Goal: Task Accomplishment & Management: Use online tool/utility

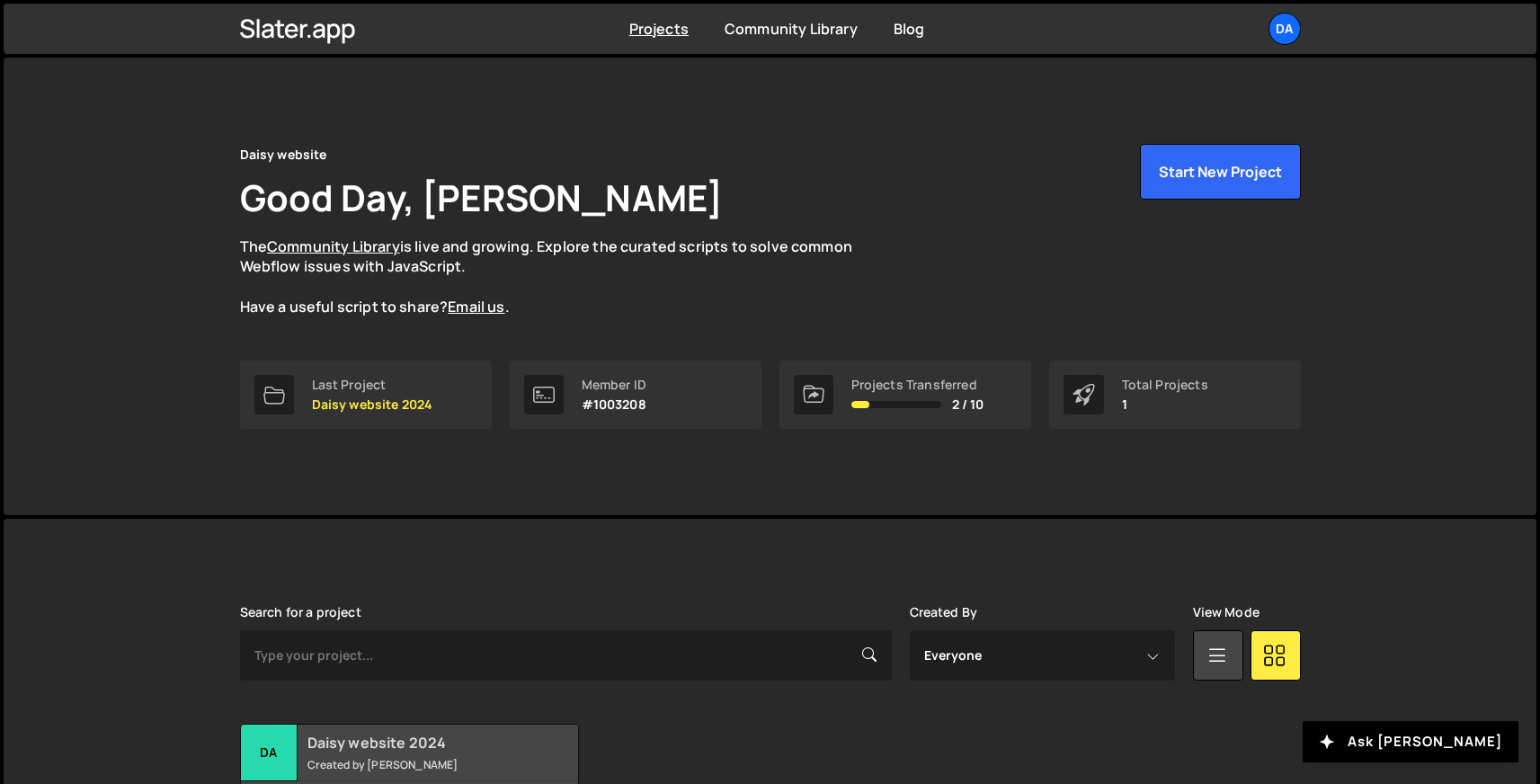
scroll to position [141, 0]
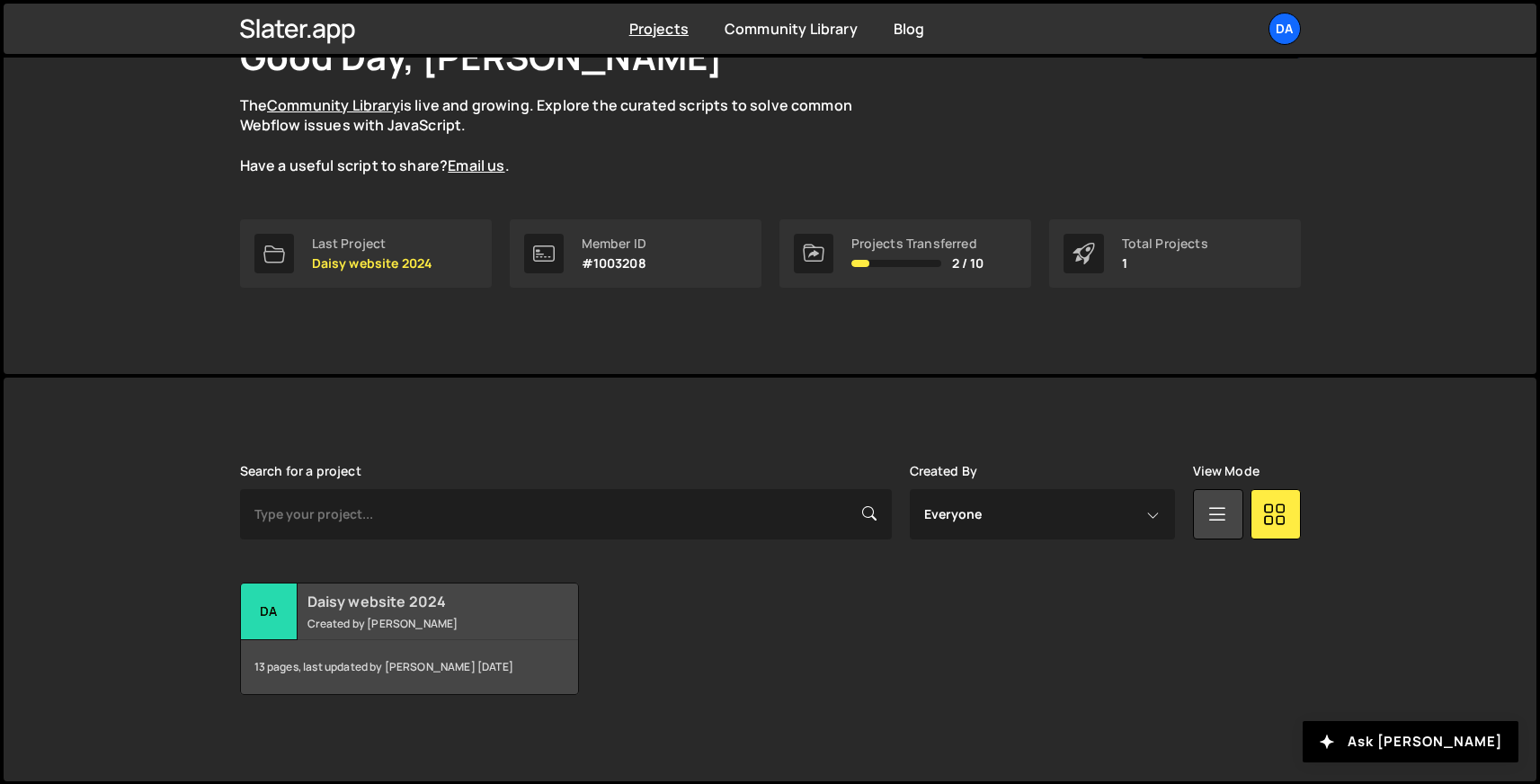
click at [365, 618] on small "Created by [PERSON_NAME]" at bounding box center [416, 623] width 217 height 15
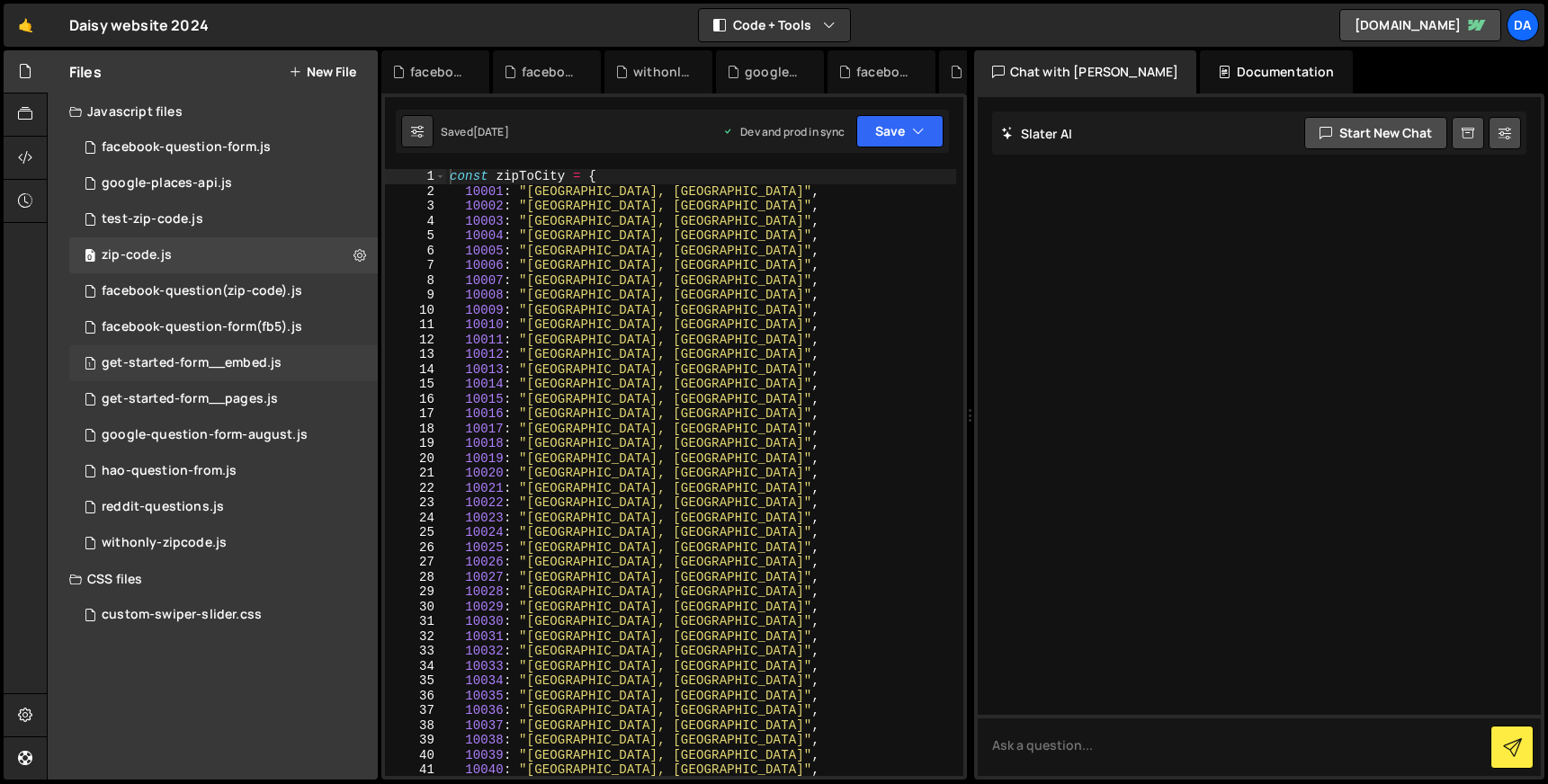
click at [221, 356] on div "get-started-form__embed.js" at bounding box center [192, 363] width 180 height 16
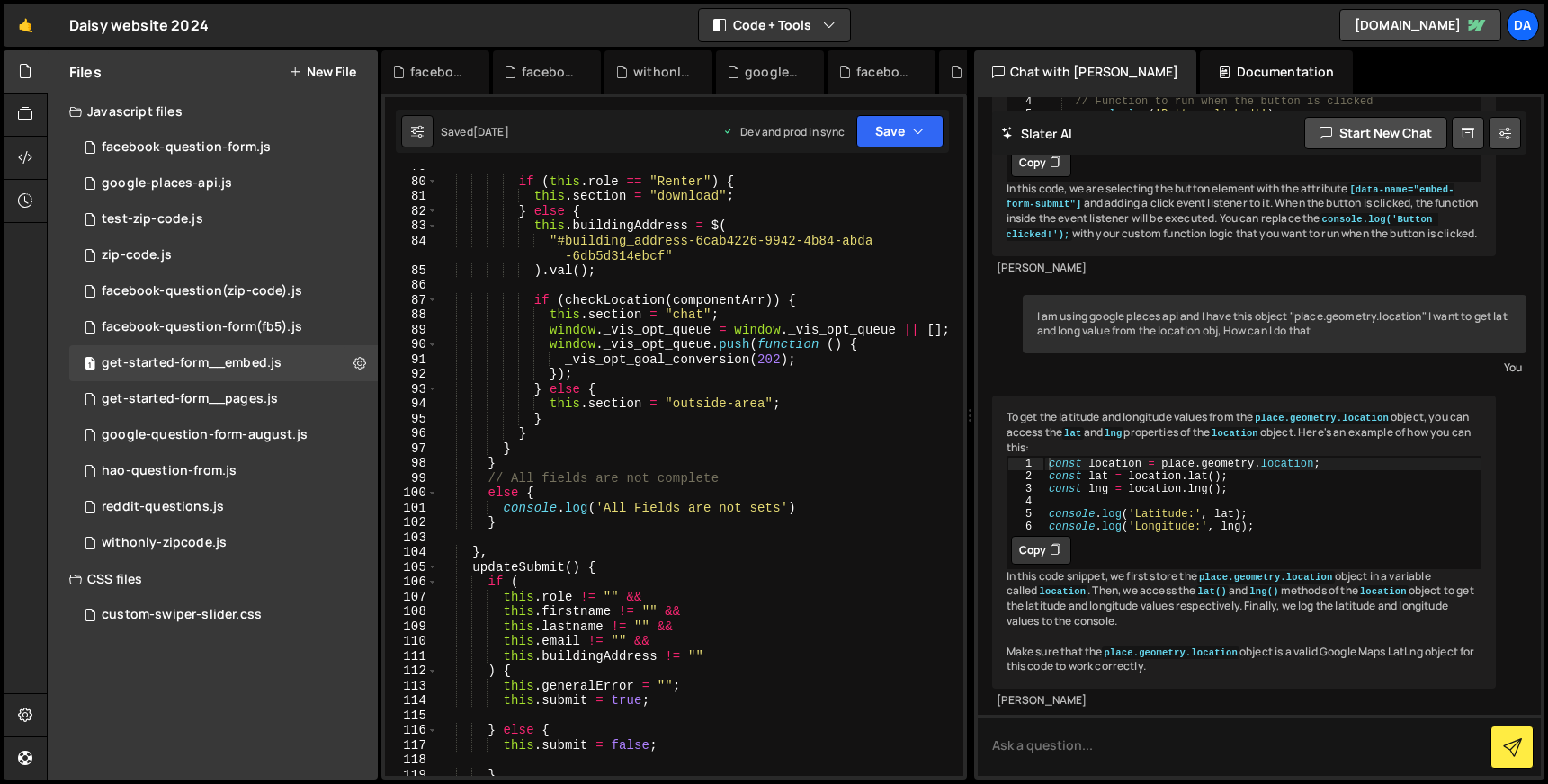
scroll to position [1197, 0]
click at [256, 387] on div "1 get-started-form__pages.js 0" at bounding box center [224, 399] width 309 height 36
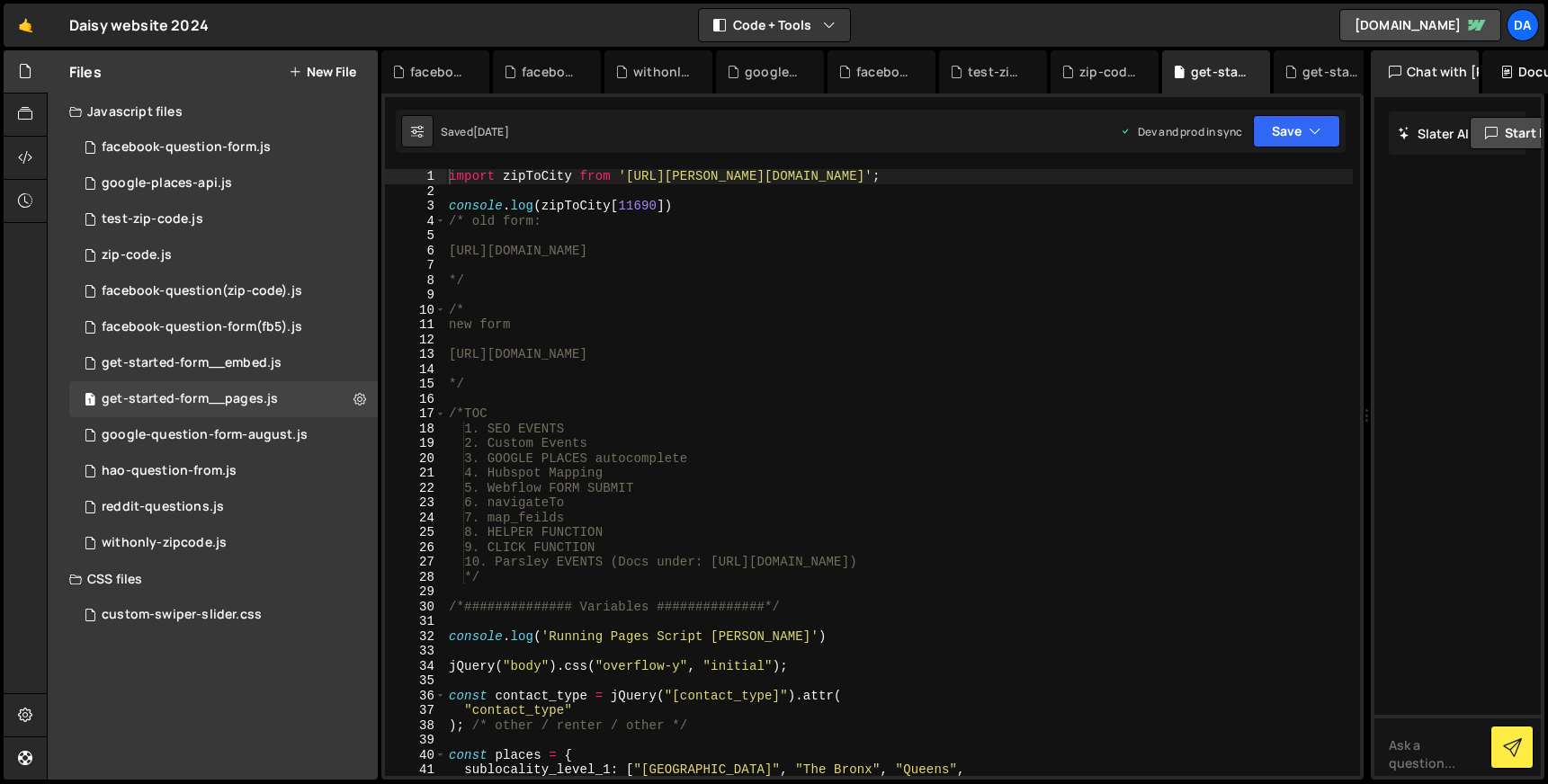
drag, startPoint x: 971, startPoint y: 235, endPoint x: 1398, endPoint y: 235, distance: 427.0
click at [1398, 235] on div "Files New File Javascript files 0 facebook-question-form.js 0 0 google-places-a…" at bounding box center [797, 415] width 1501 height 730
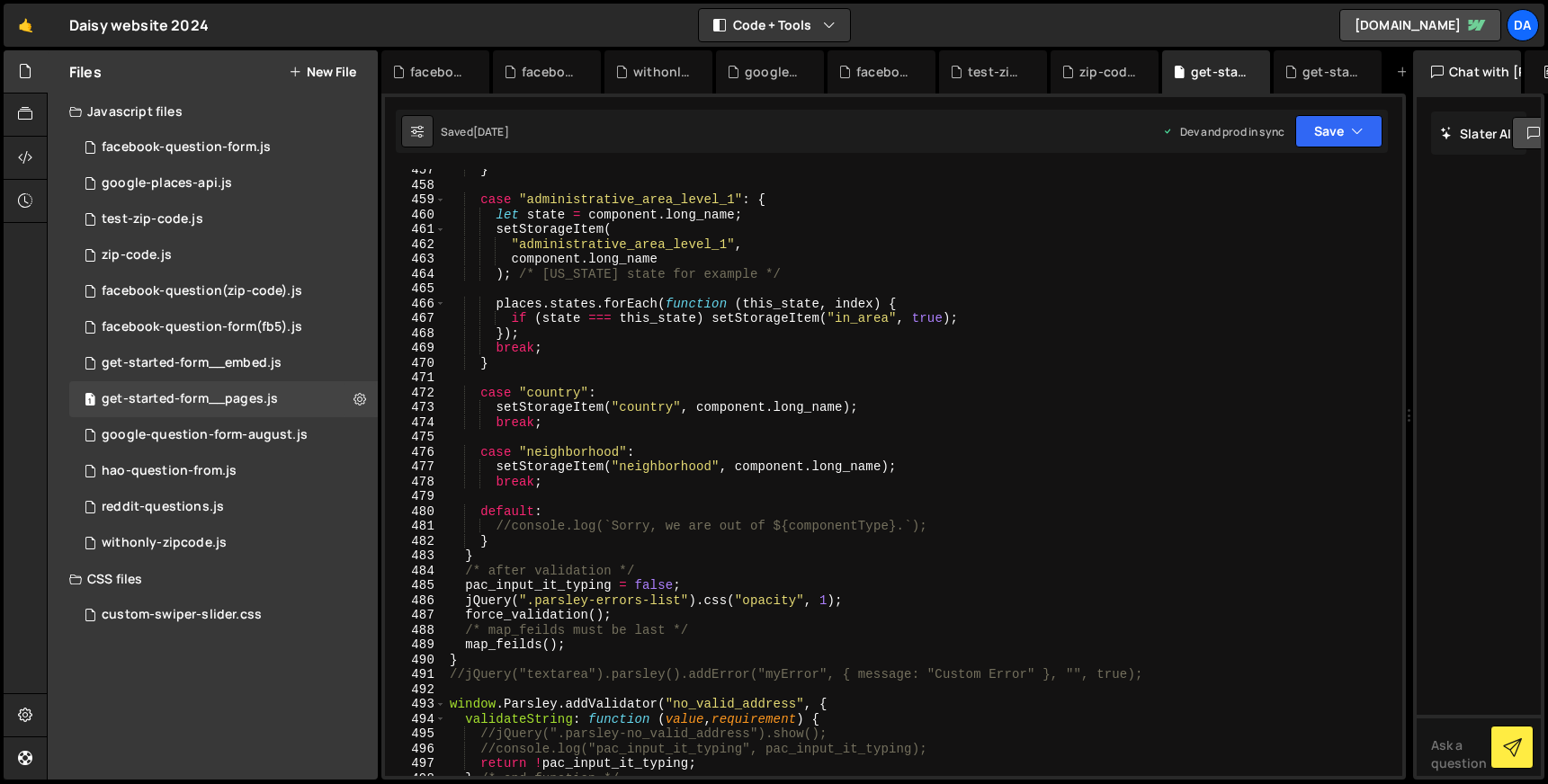
scroll to position [6791, 0]
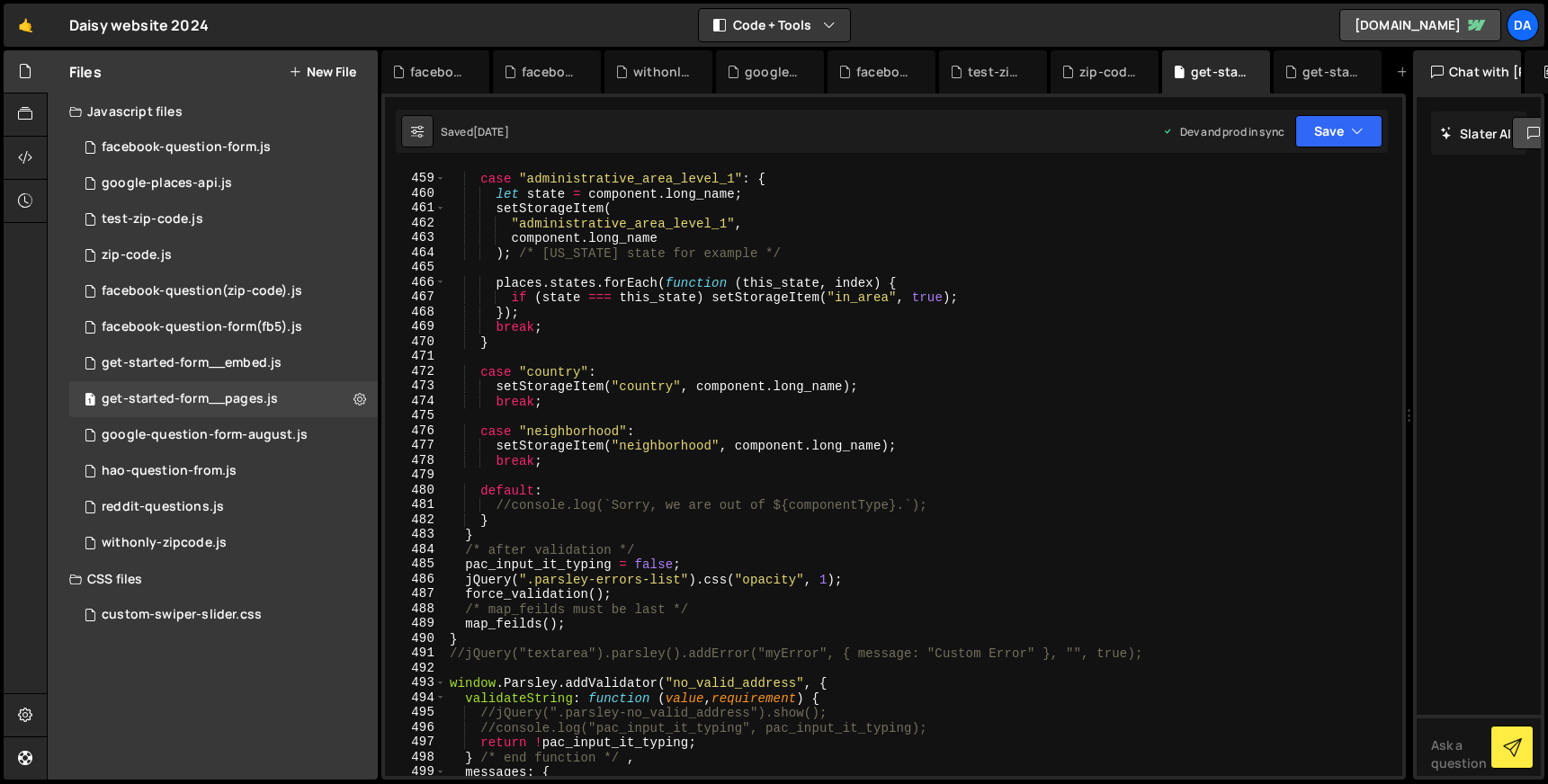
click at [635, 593] on div "case "administrative_area_level_1" : { let state = component . long_name ; setS…" at bounding box center [921, 474] width 949 height 636
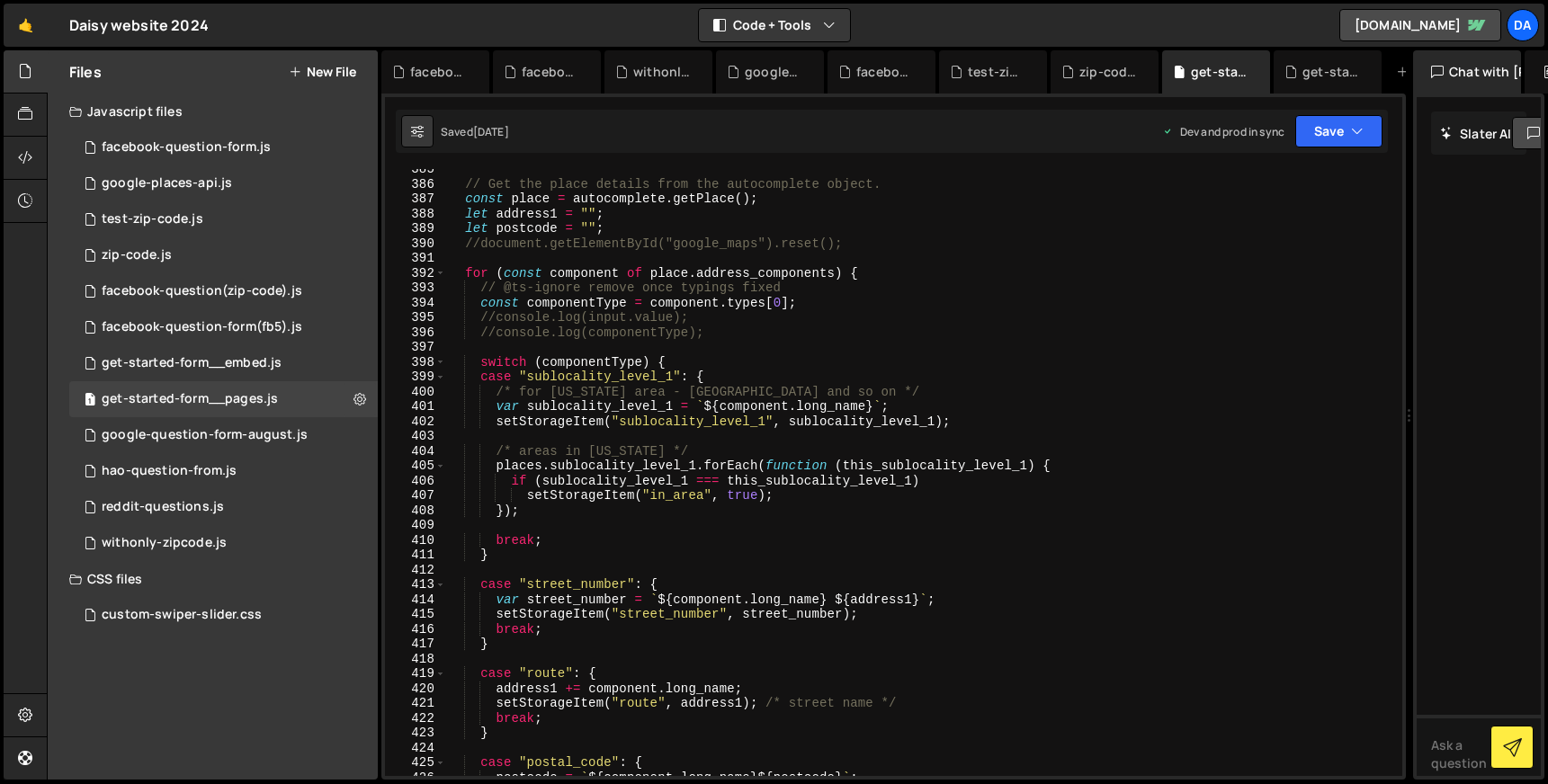
scroll to position [5725, 0]
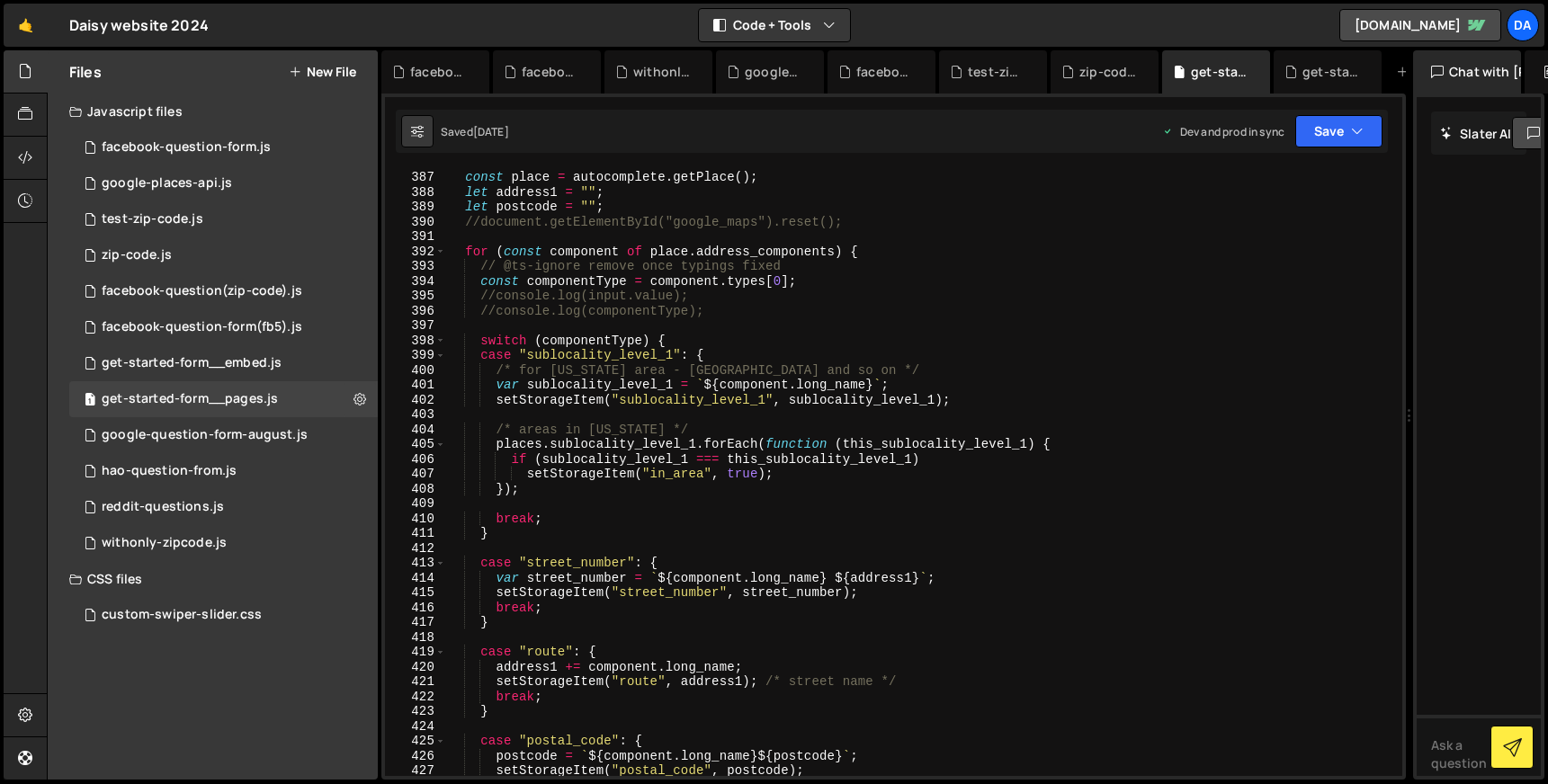
click at [869, 251] on div "// Get the place details from the autocomplete object. const place = autocomple…" at bounding box center [921, 472] width 949 height 636
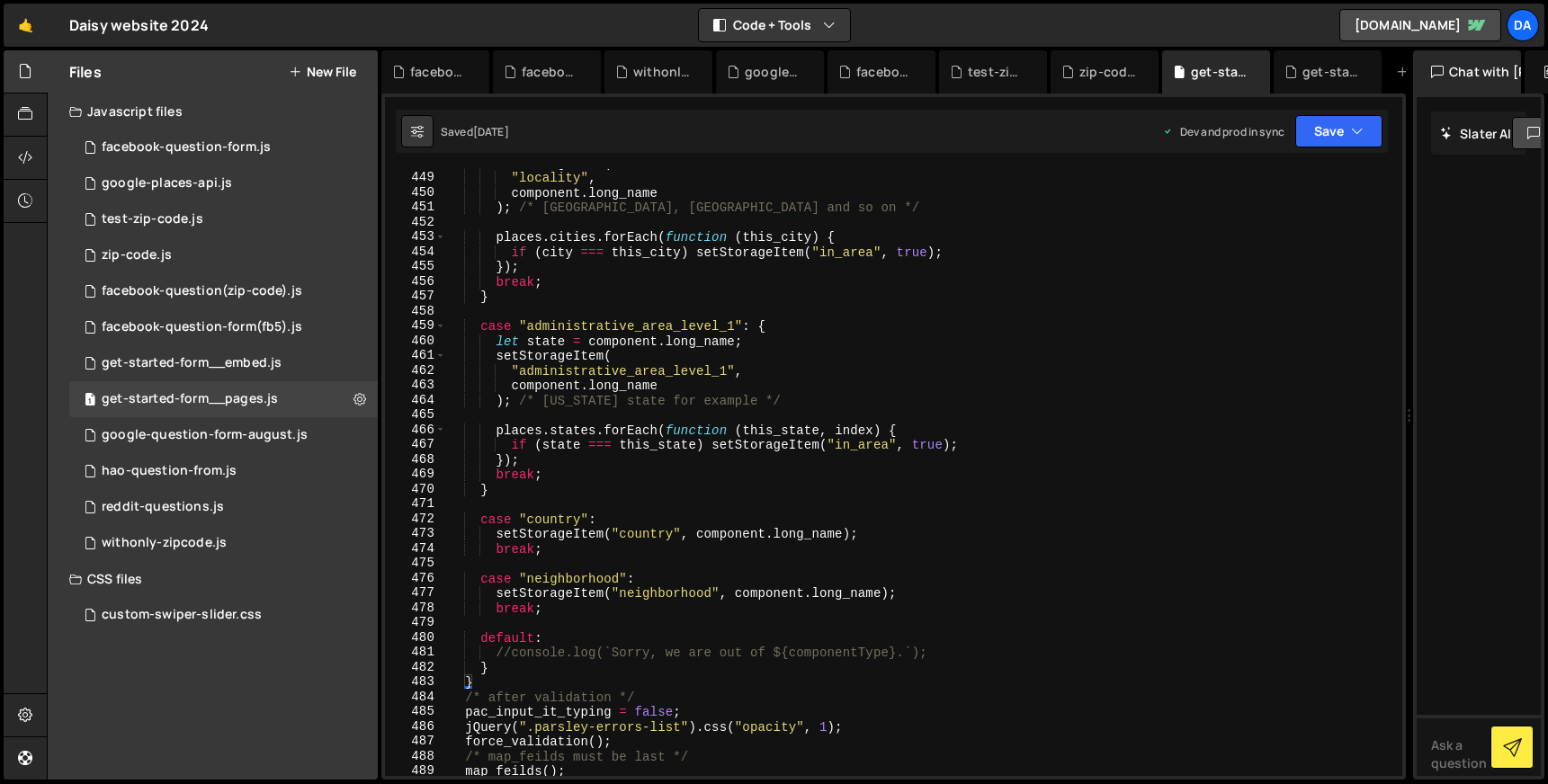
scroll to position [6643, 0]
click at [506, 667] on div "setStorageItem ( "locality" , component . long_name ) ; /* [GEOGRAPHIC_DATA], […" at bounding box center [921, 473] width 949 height 636
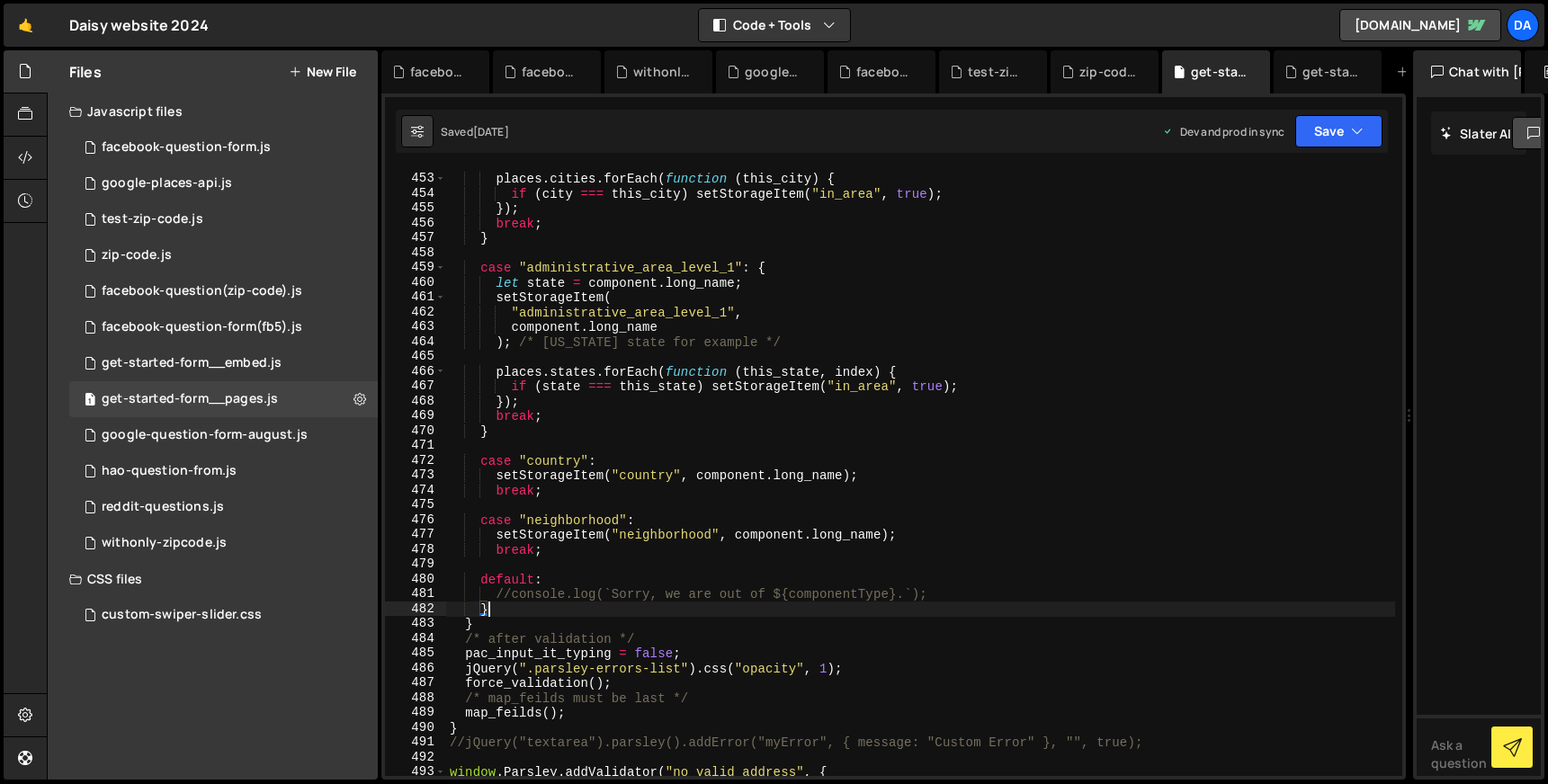
scroll to position [6702, 0]
click at [478, 632] on div "places . cities . forEach ( function ( this_city ) { if ( city === this_city ) …" at bounding box center [921, 474] width 949 height 636
click at [478, 625] on div "places . cities . forEach ( function ( this_city ) { if ( city === this_city ) …" at bounding box center [921, 474] width 949 height 636
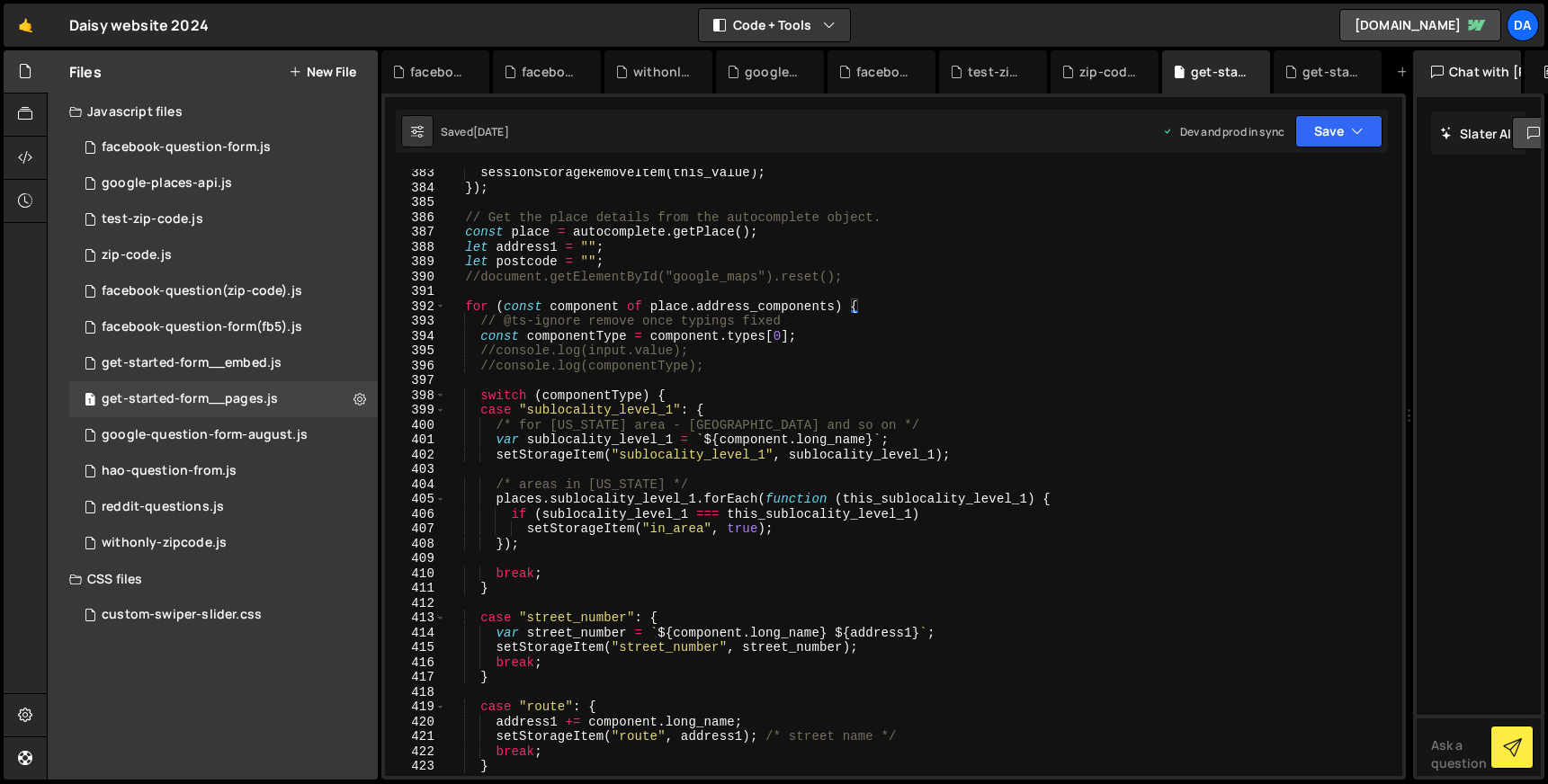
scroll to position [5652, 0]
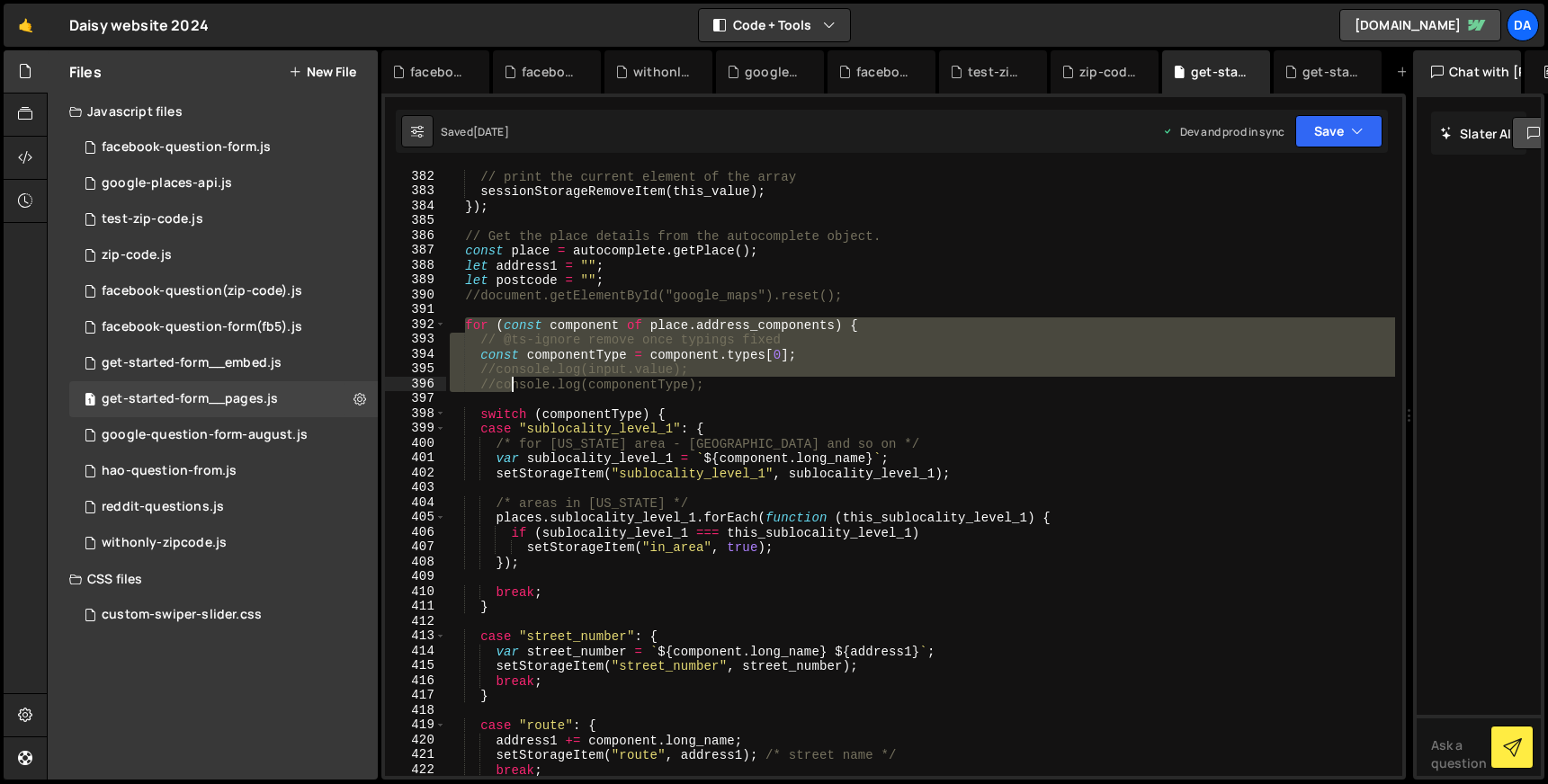
drag, startPoint x: 467, startPoint y: 327, endPoint x: 511, endPoint y: 383, distance: 71.2
click at [511, 383] on div "// print the current element of the array sessionStorageRemoveItem ( this_value…" at bounding box center [921, 487] width 949 height 636
click at [466, 253] on div "// print the current element of the array sessionStorageRemoveItem ( this_value…" at bounding box center [921, 487] width 949 height 636
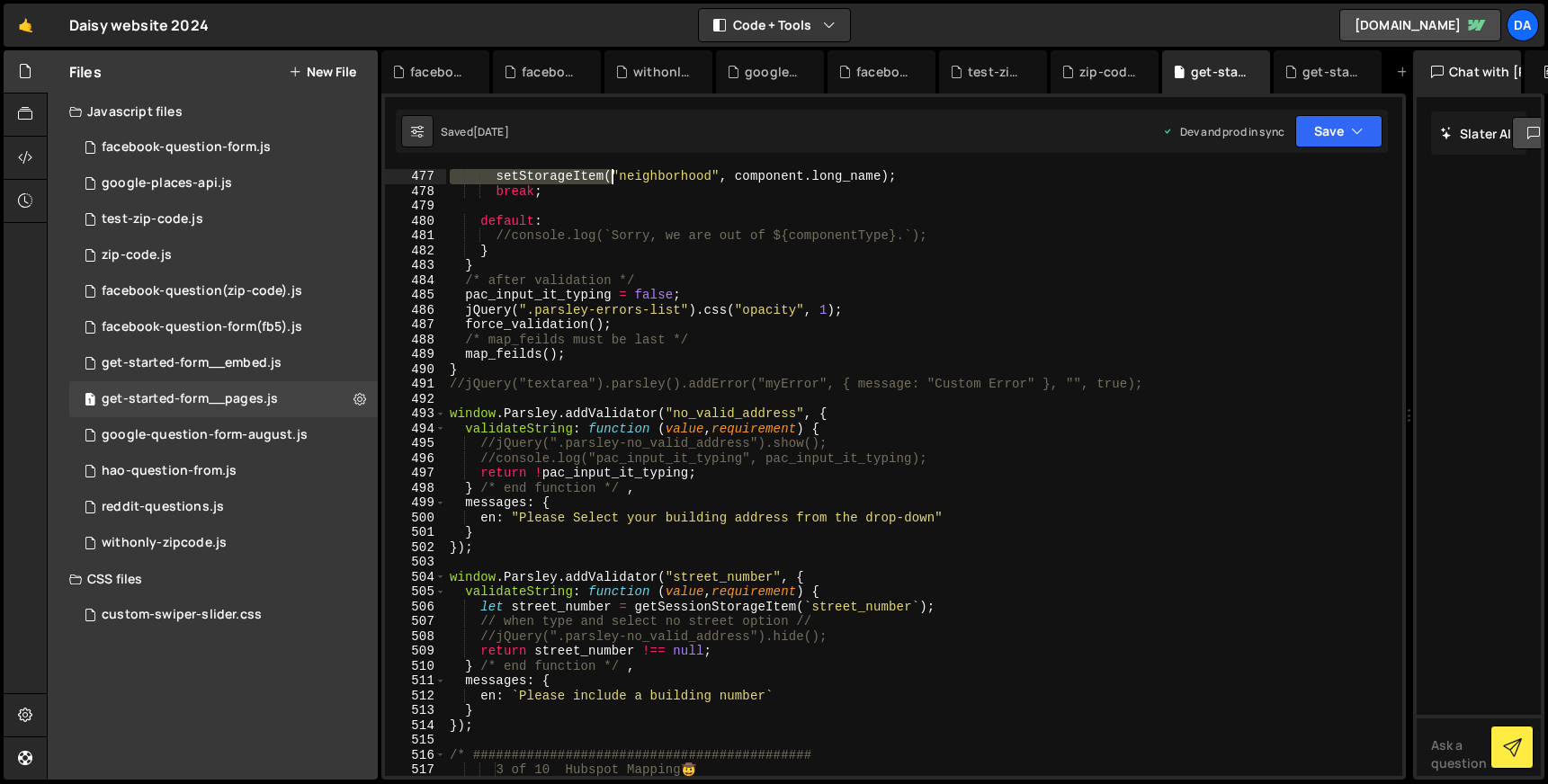
scroll to position [6838, 0]
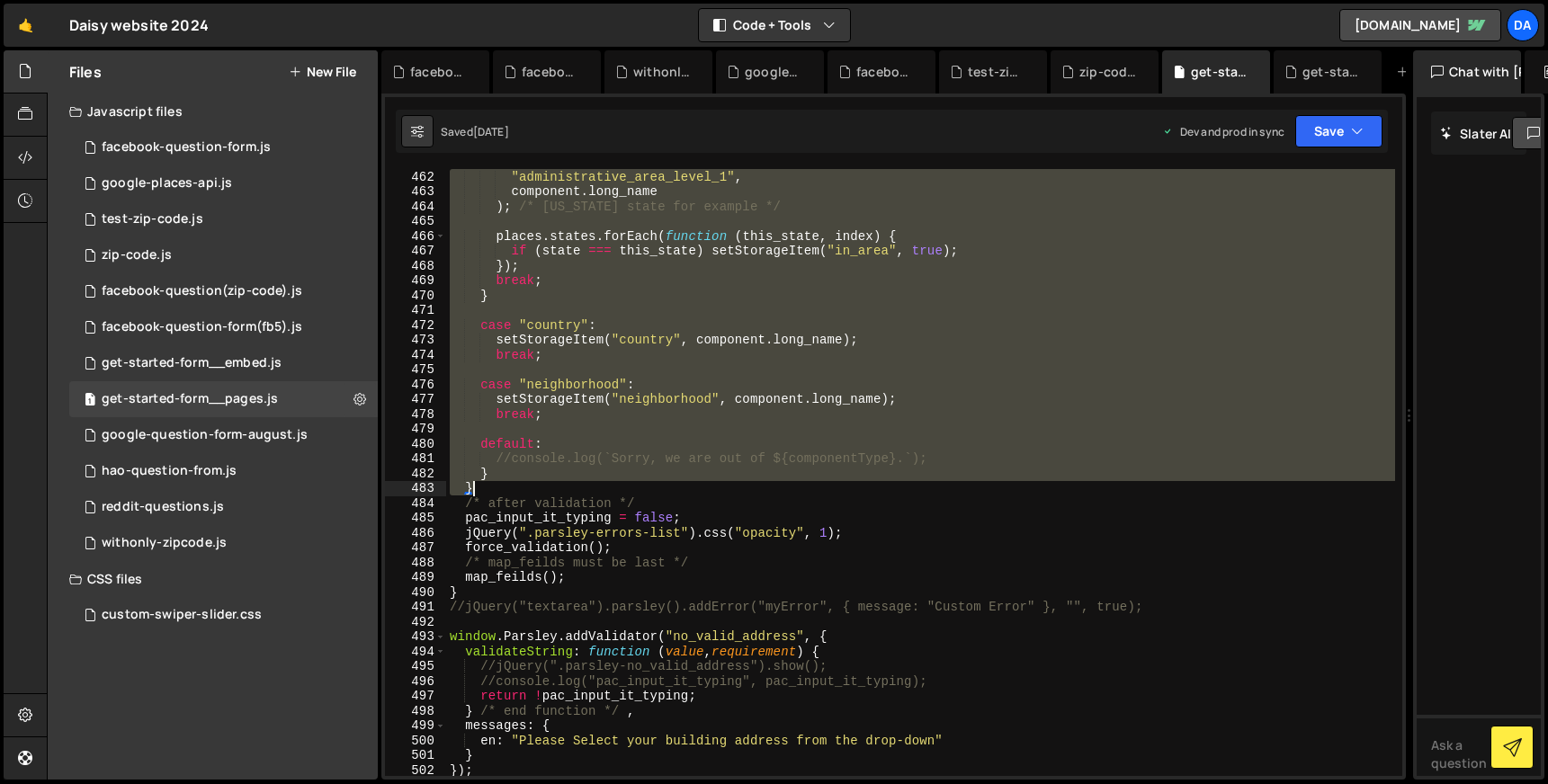
drag, startPoint x: 466, startPoint y: 254, endPoint x: 566, endPoint y: 486, distance: 252.6
click at [566, 486] on div ""administrative_area_level_1" , component . long_name ) ; /* [US_STATE] state f…" at bounding box center [921, 487] width 949 height 636
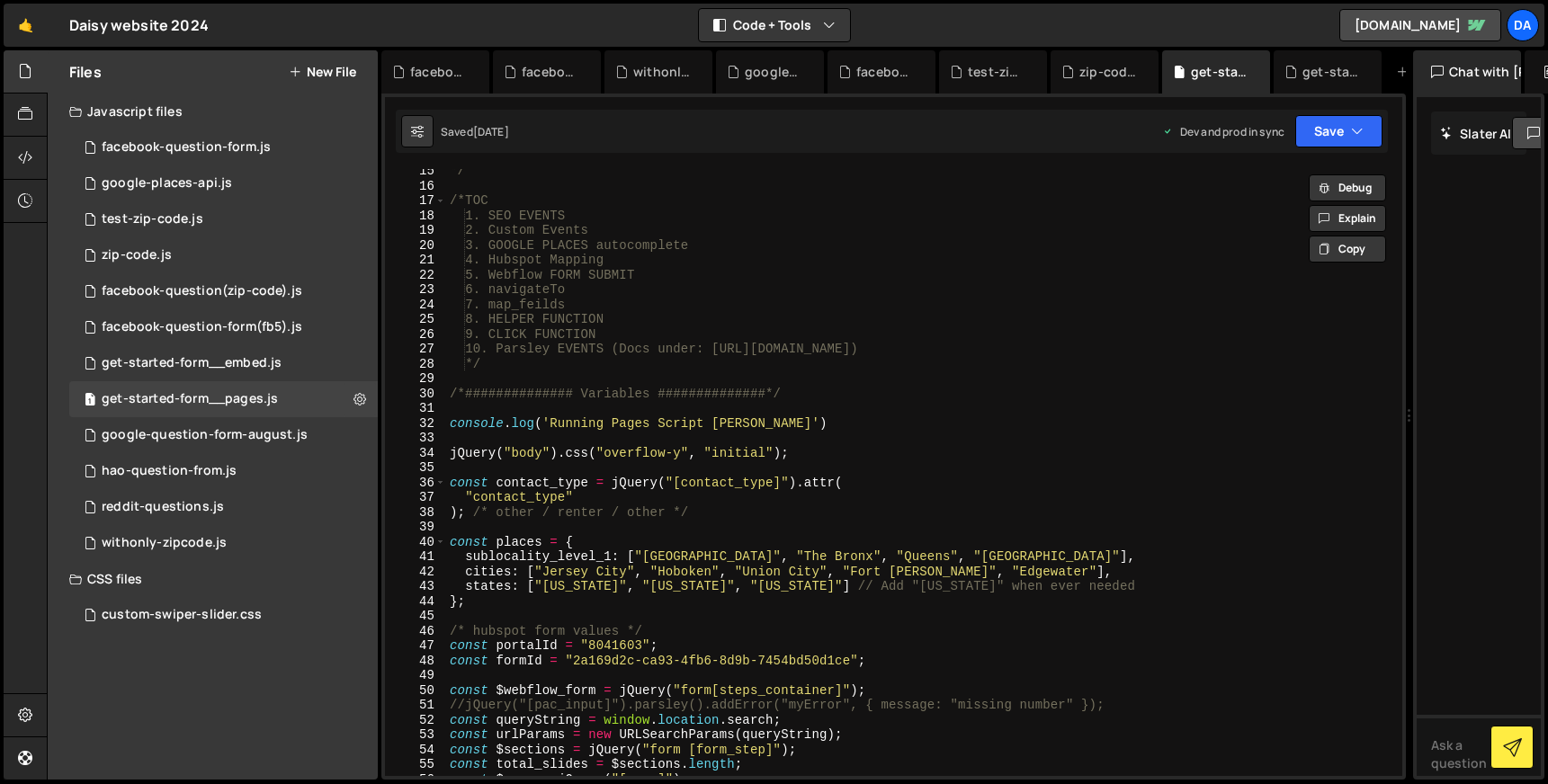
scroll to position [0, 0]
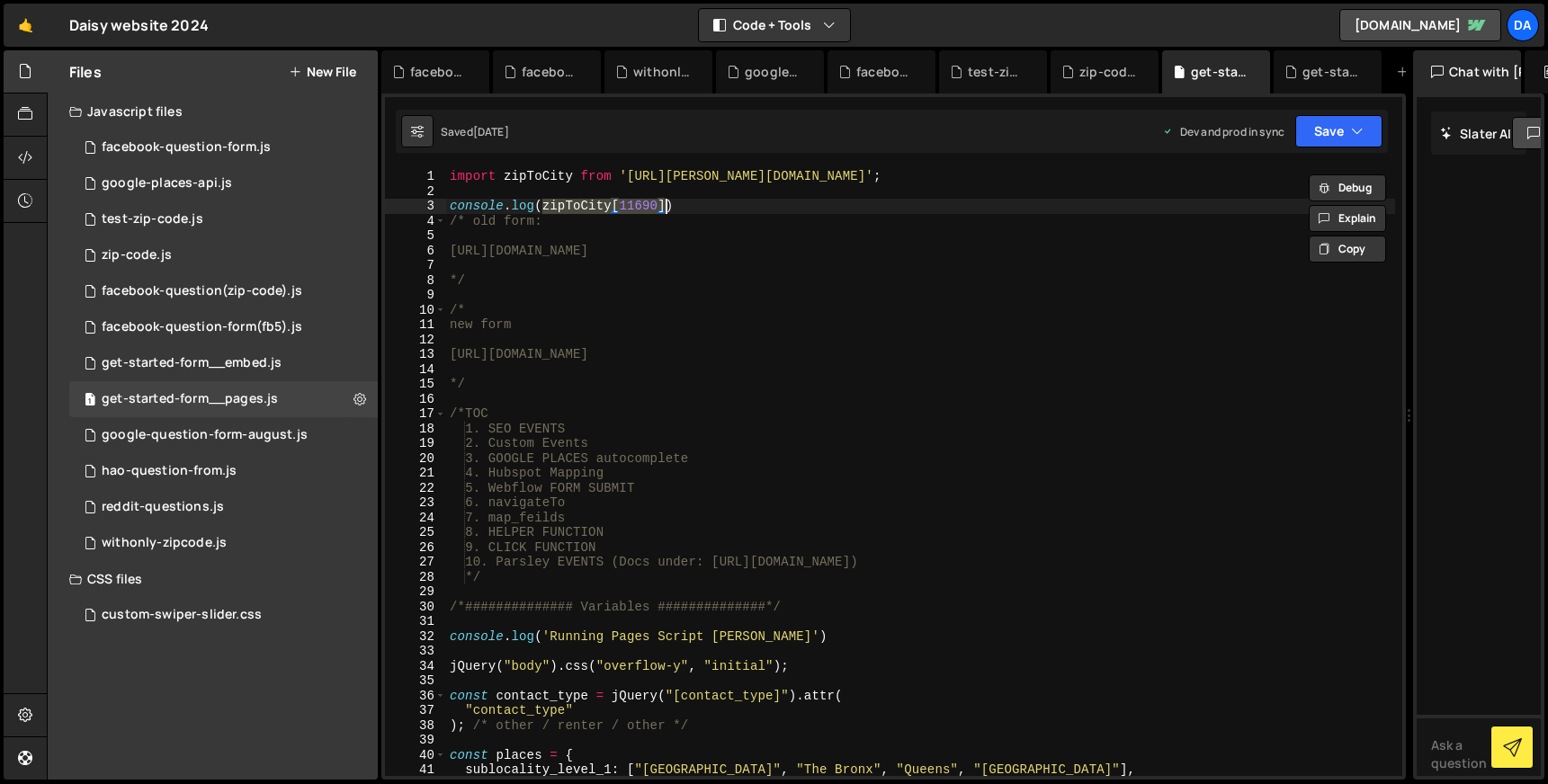
drag, startPoint x: 543, startPoint y: 204, endPoint x: 665, endPoint y: 204, distance: 122.0
click at [665, 204] on div "import zipToCity from '[URL][PERSON_NAME][DOMAIN_NAME]' ; console . log ( zipTo…" at bounding box center [921, 487] width 949 height 636
type textarea "console.log(zipToCity[11690])"
click at [219, 543] on div "withonly-zipcode.js" at bounding box center [165, 543] width 125 height 16
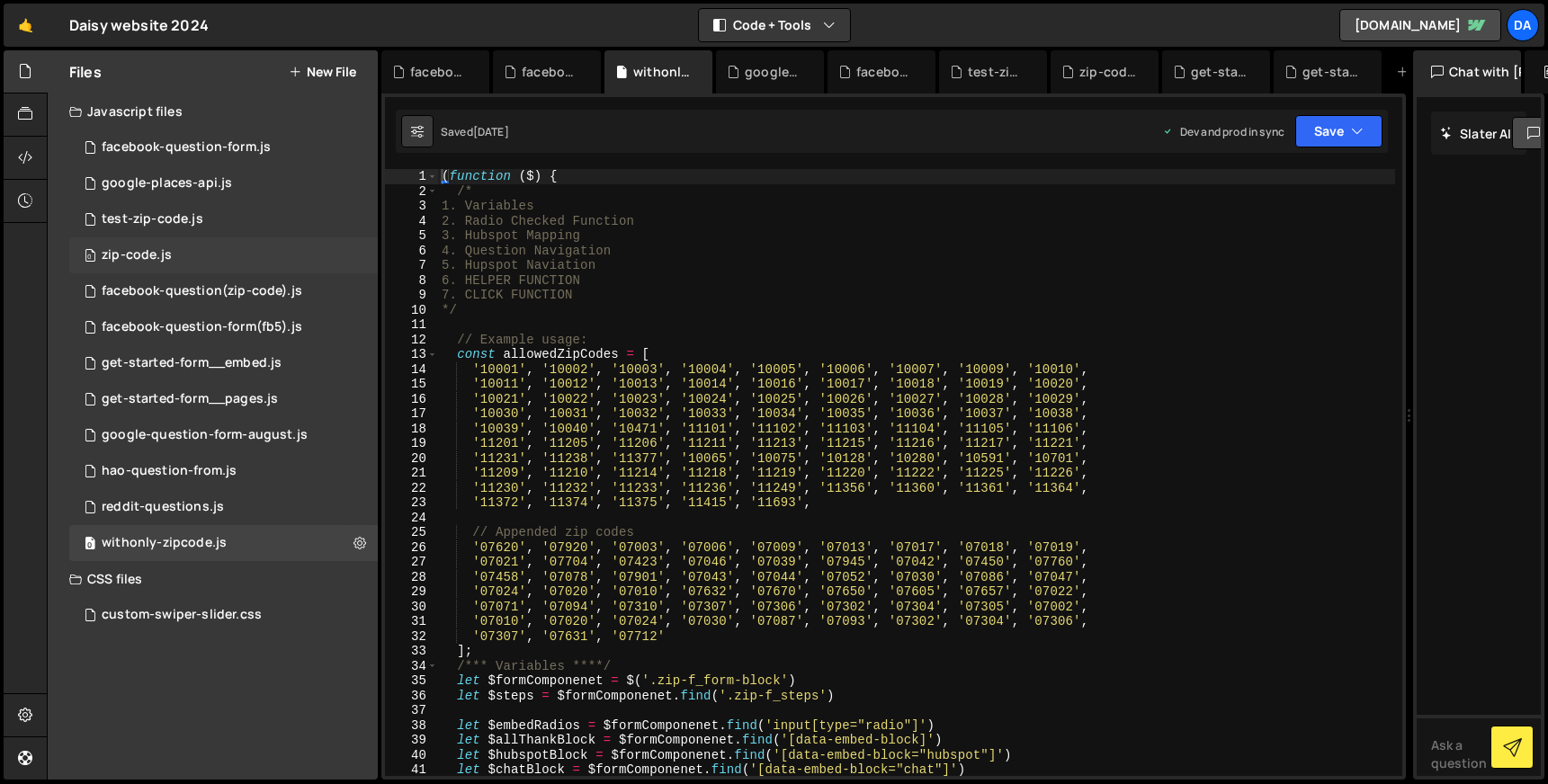
click at [176, 255] on div "0 zip-code.js 0" at bounding box center [224, 255] width 309 height 36
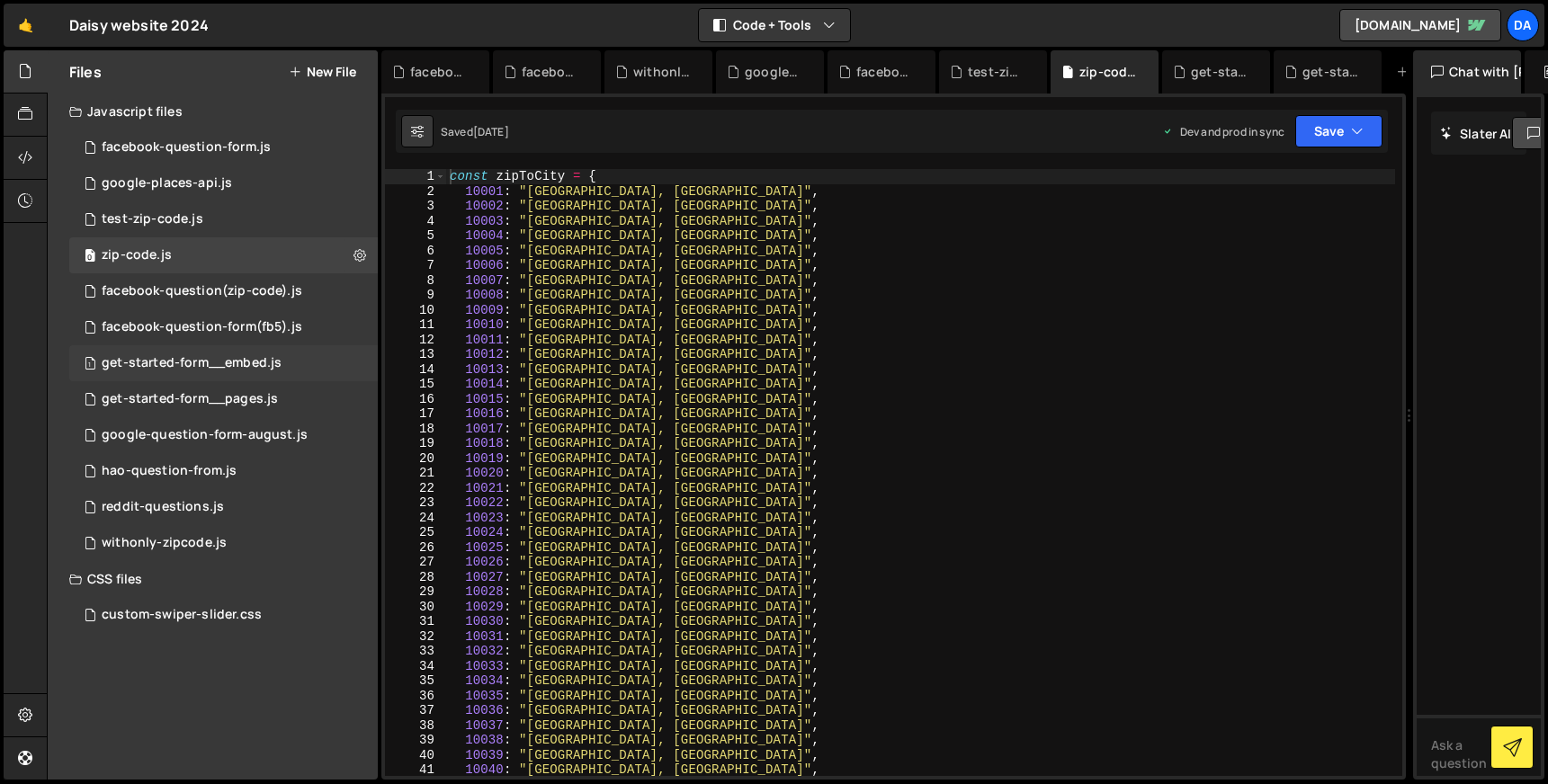
click at [215, 365] on div "get-started-form__embed.js" at bounding box center [192, 363] width 180 height 16
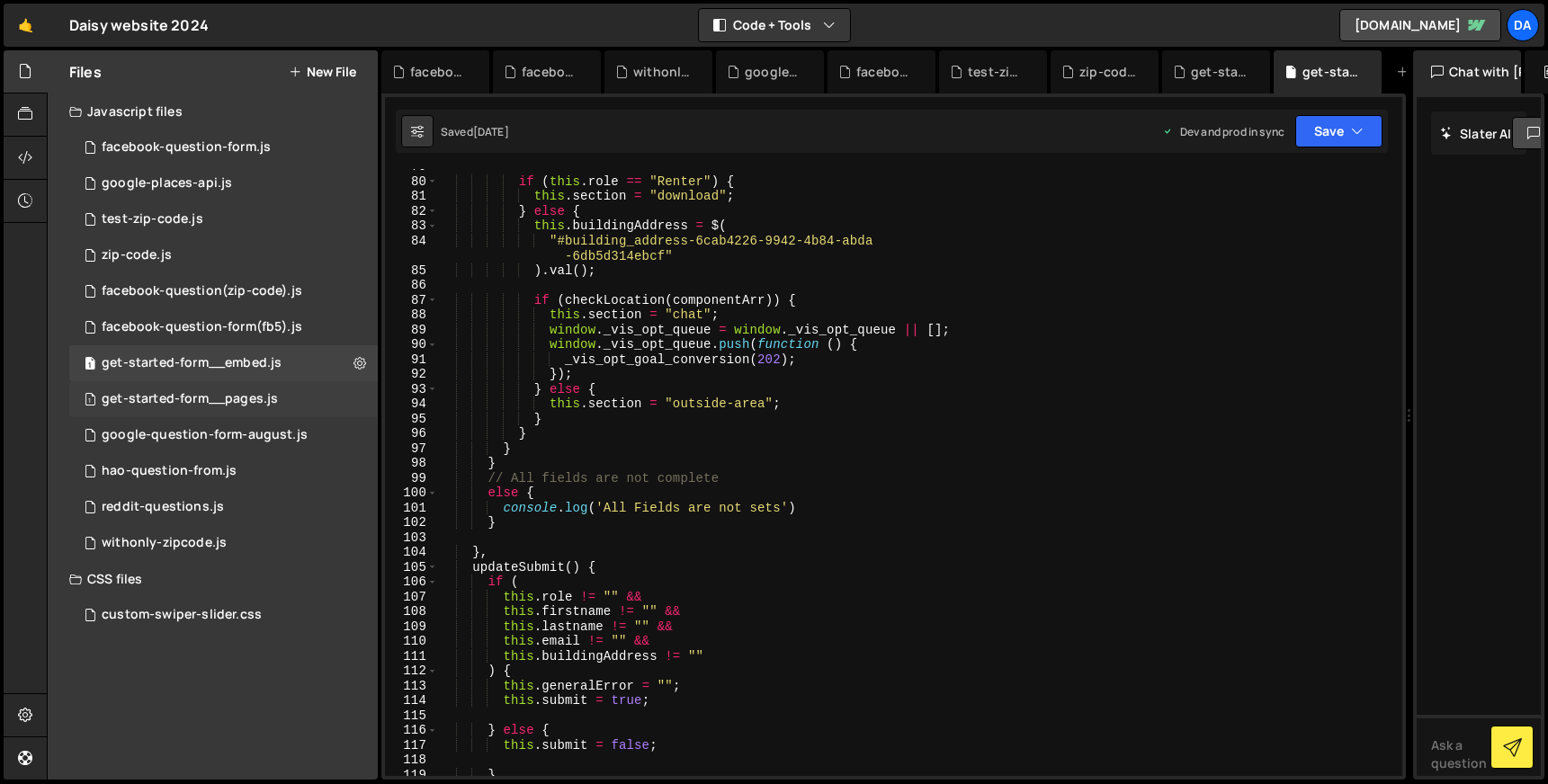
click at [224, 403] on div "get-started-form__pages.js" at bounding box center [190, 399] width 176 height 16
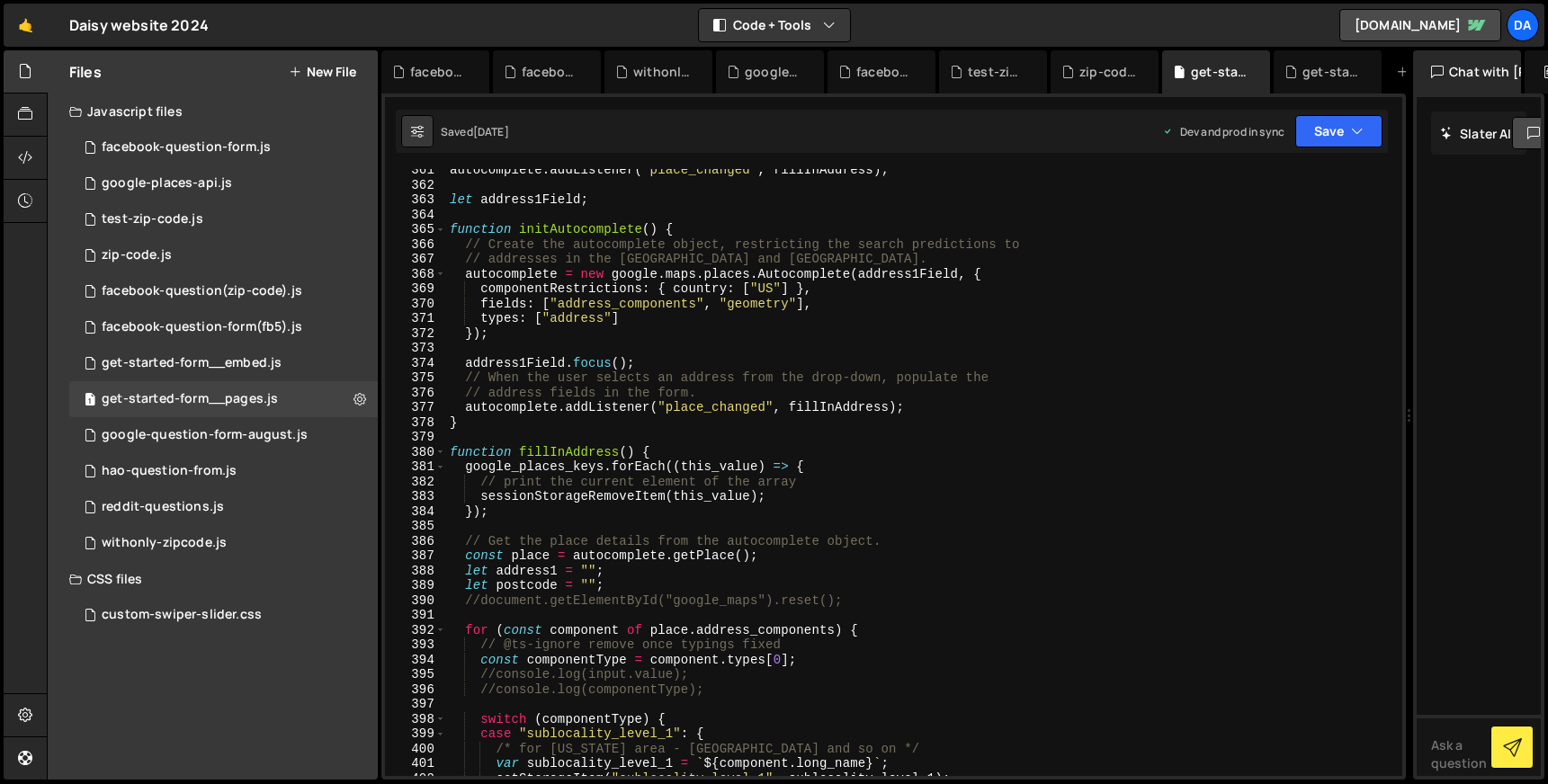
scroll to position [5346, 0]
click at [480, 430] on div "autocomplete . addListener ( "place_changed" , fillInAddress ) ; let address1Fi…" at bounding box center [921, 481] width 949 height 636
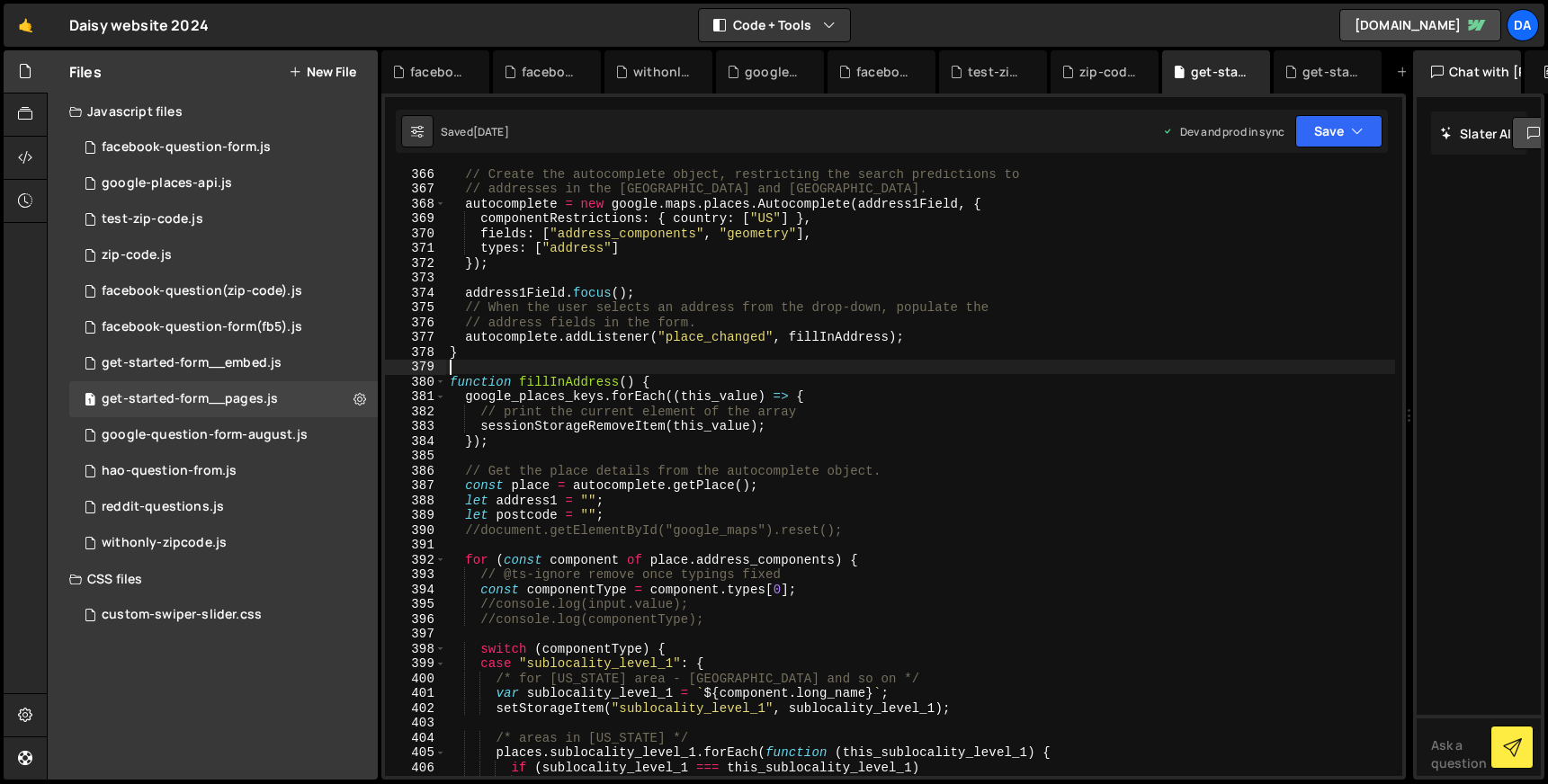
scroll to position [5470, 0]
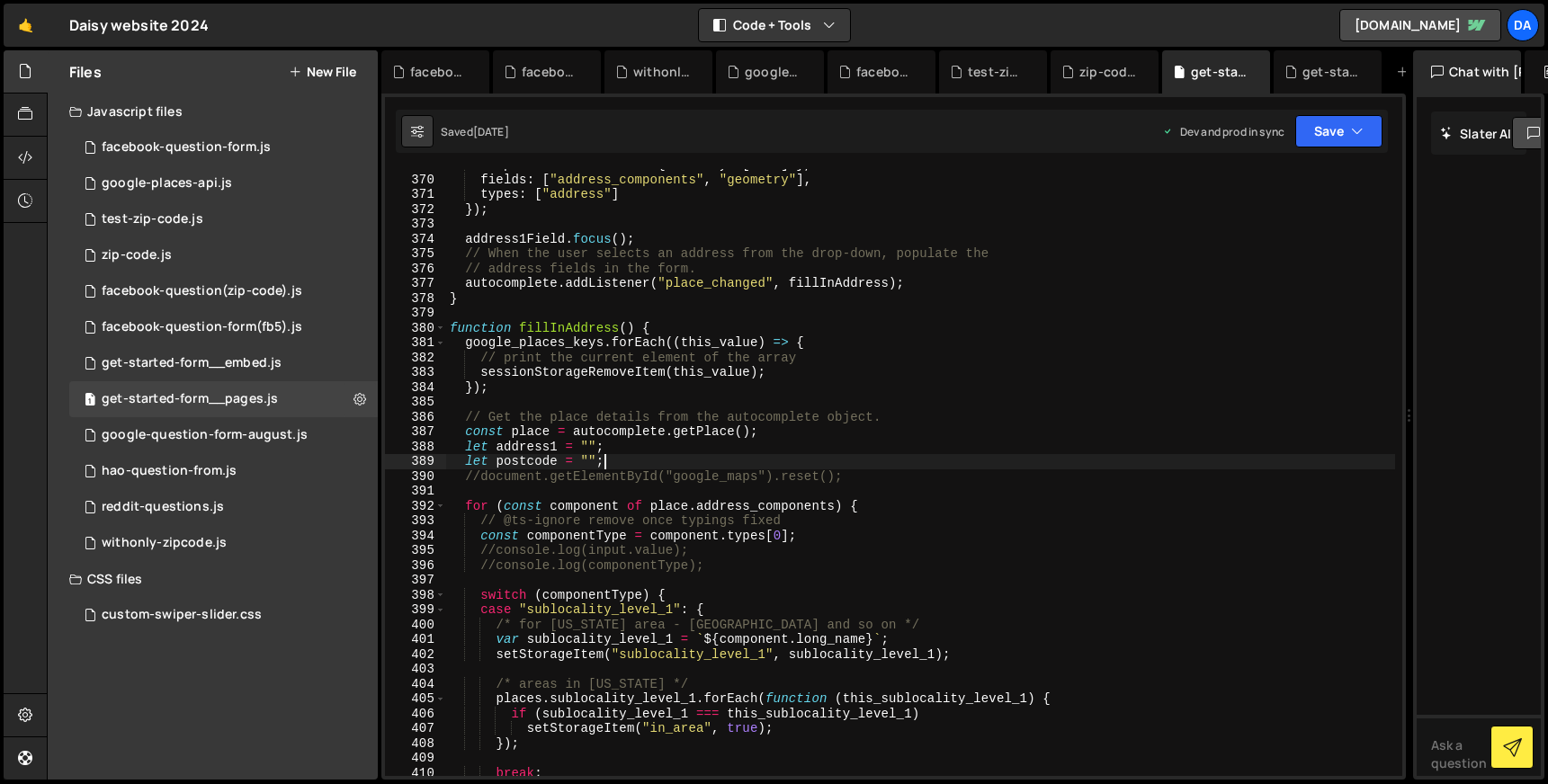
click at [630, 462] on div "componentRestrictions : { country : [ "US" ] } , fields : [ "address_components…" at bounding box center [921, 475] width 949 height 636
type textarea "let postcode = "";"
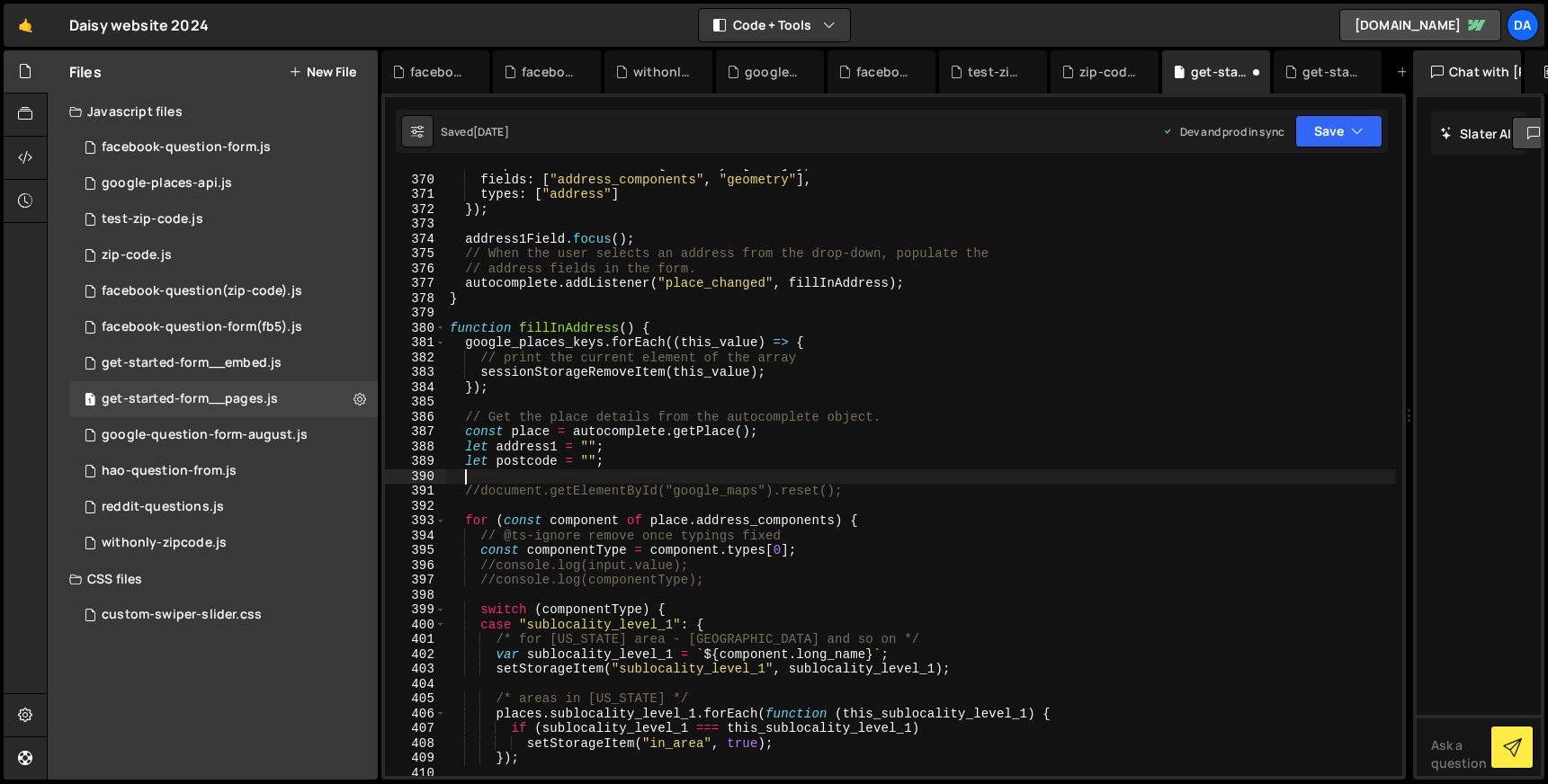
paste textarea "let cityFound = false; // Track if Google provided a city"
type textarea "let cityFound = false; // Track if Google provided a city"
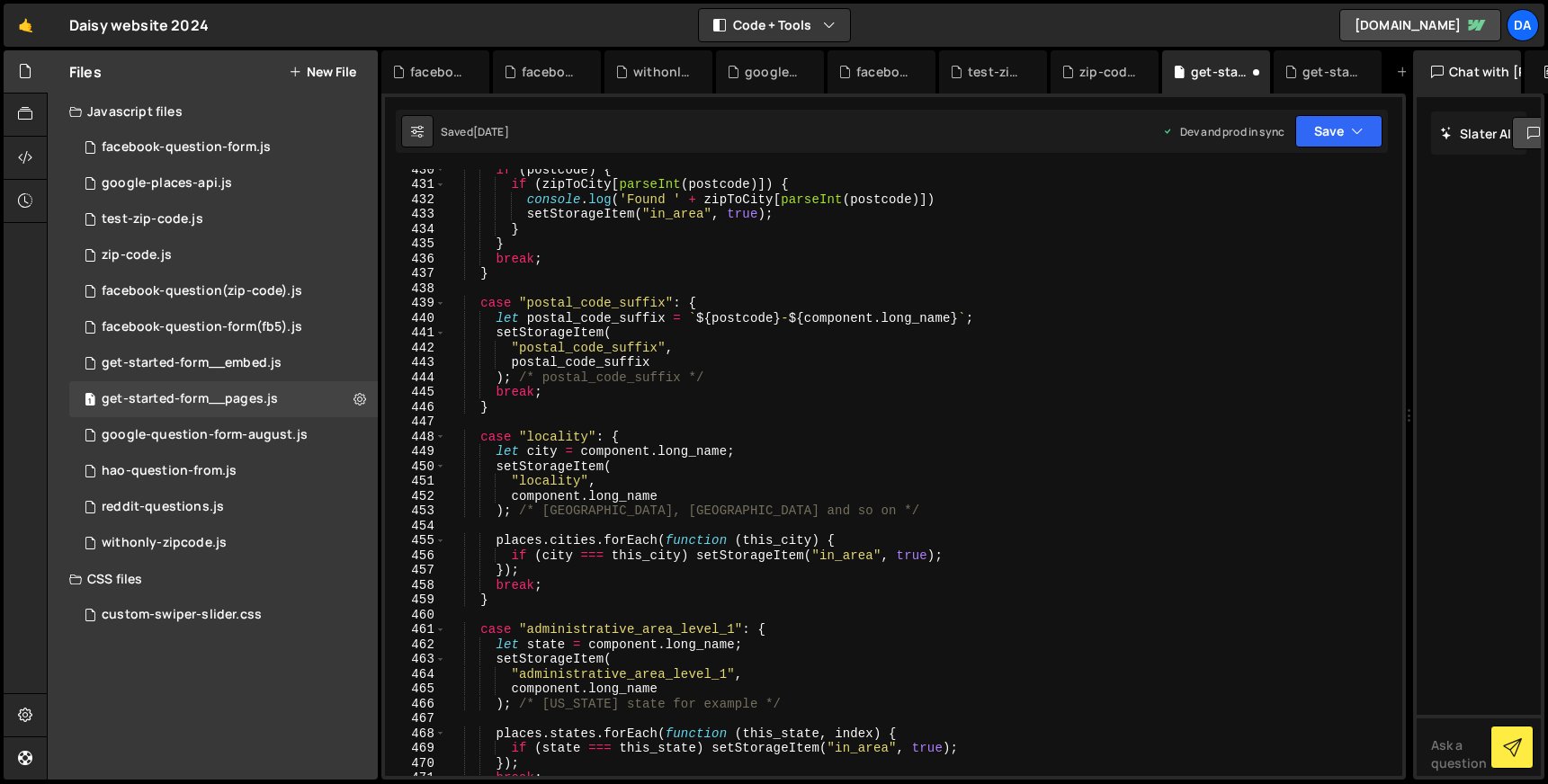
scroll to position [6370, 0]
click at [748, 449] on div "if ( postcode ) { if ( zipToCity [ parseInt ( postcode )]) { console . log ( 'F…" at bounding box center [921, 480] width 949 height 636
type textarea "let city = component.long_name;"
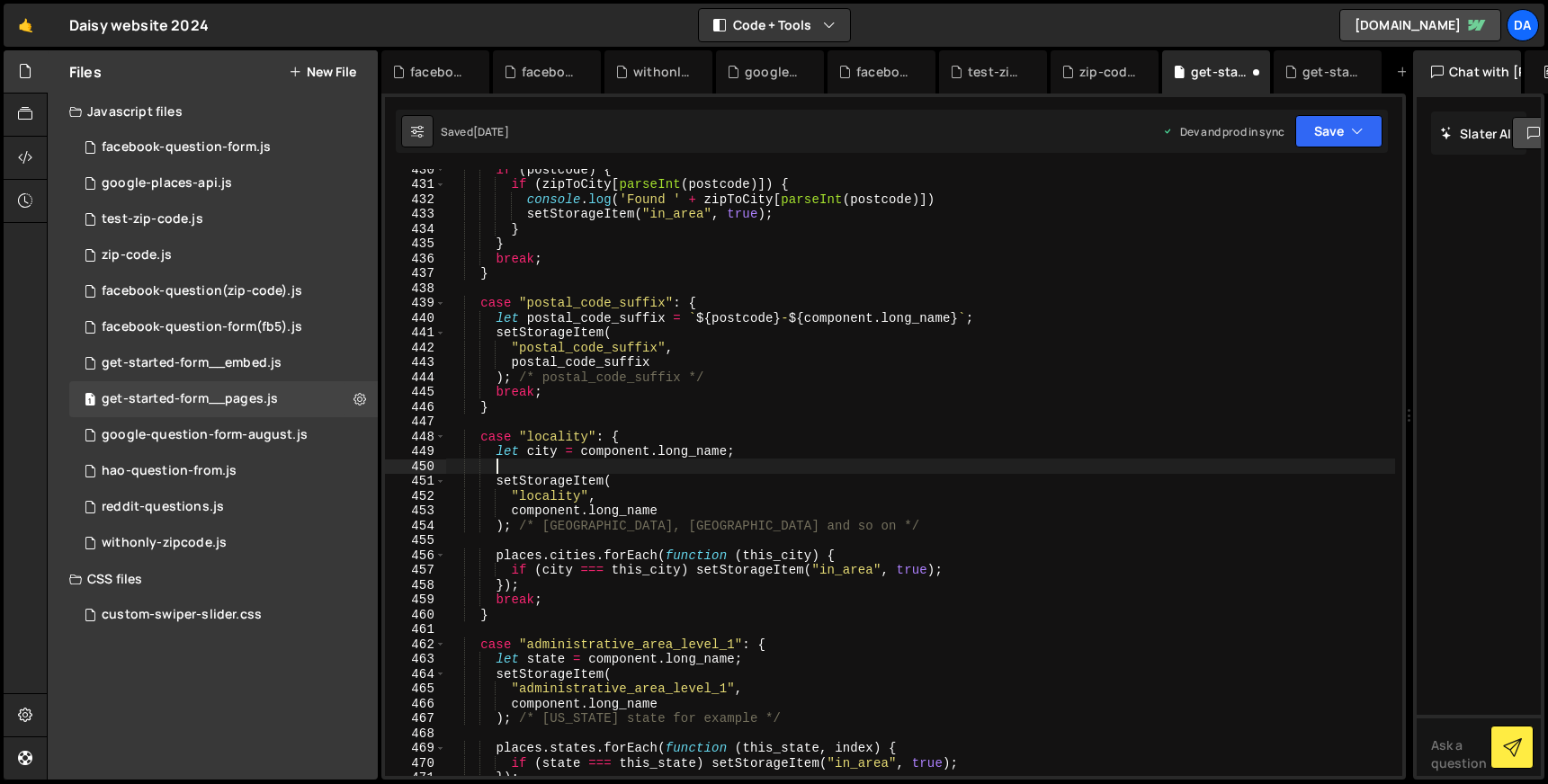
scroll to position [0, 2]
paste textarea "cityFound = true;"
drag, startPoint x: 508, startPoint y: 495, endPoint x: 425, endPoint y: 495, distance: 83.0
click at [425, 495] on div "cityFound = true; 430 431 432 433 434 435 436 437 438 439 440 441 442 443 444 4…" at bounding box center [893, 472] width 1017 height 607
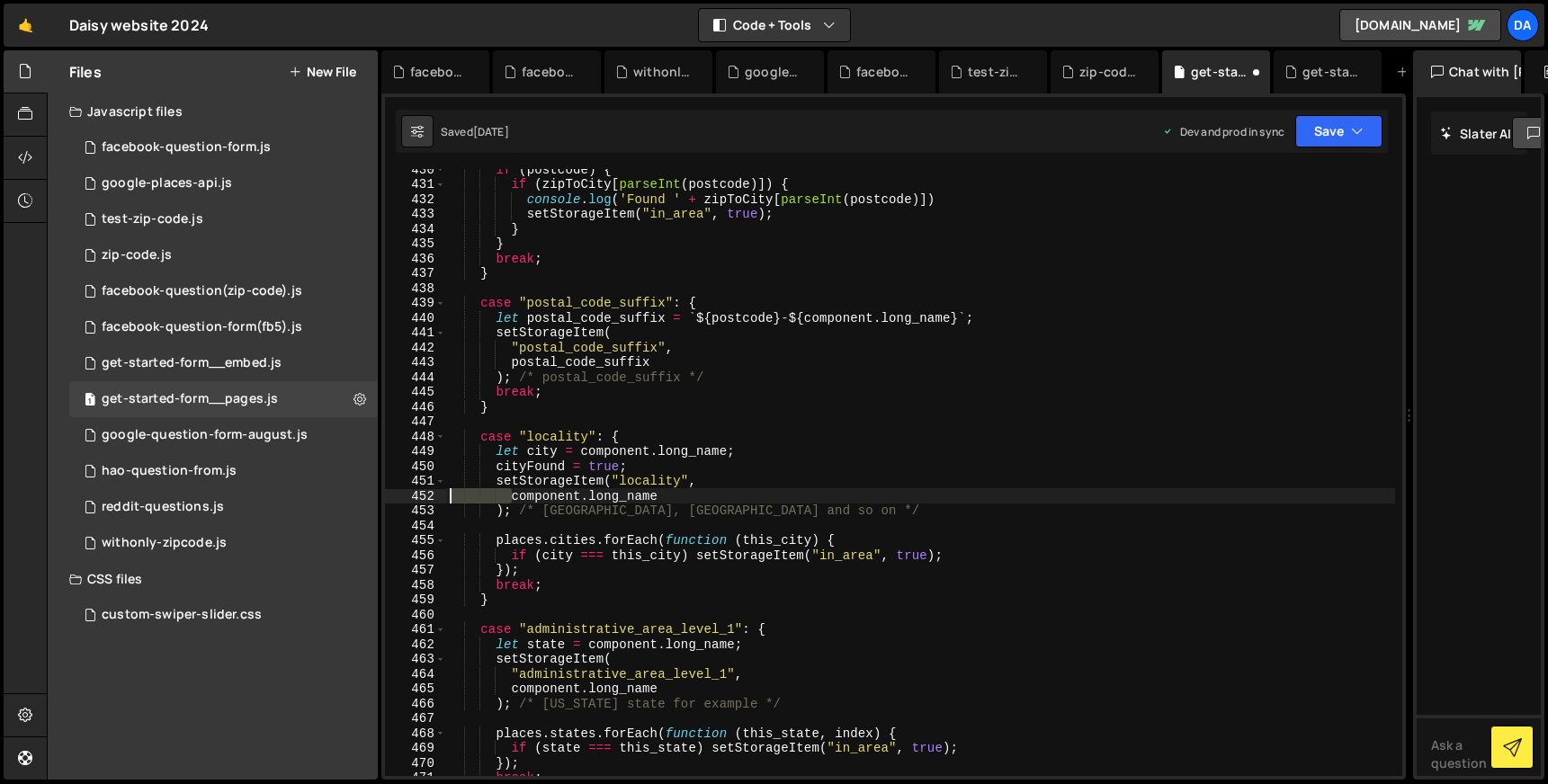
drag, startPoint x: 513, startPoint y: 500, endPoint x: 446, endPoint y: 500, distance: 67.0
click at [446, 500] on div "if ( postcode ) { if ( zipToCity [ parseInt ( postcode )]) { console . log ( 'F…" at bounding box center [921, 480] width 949 height 636
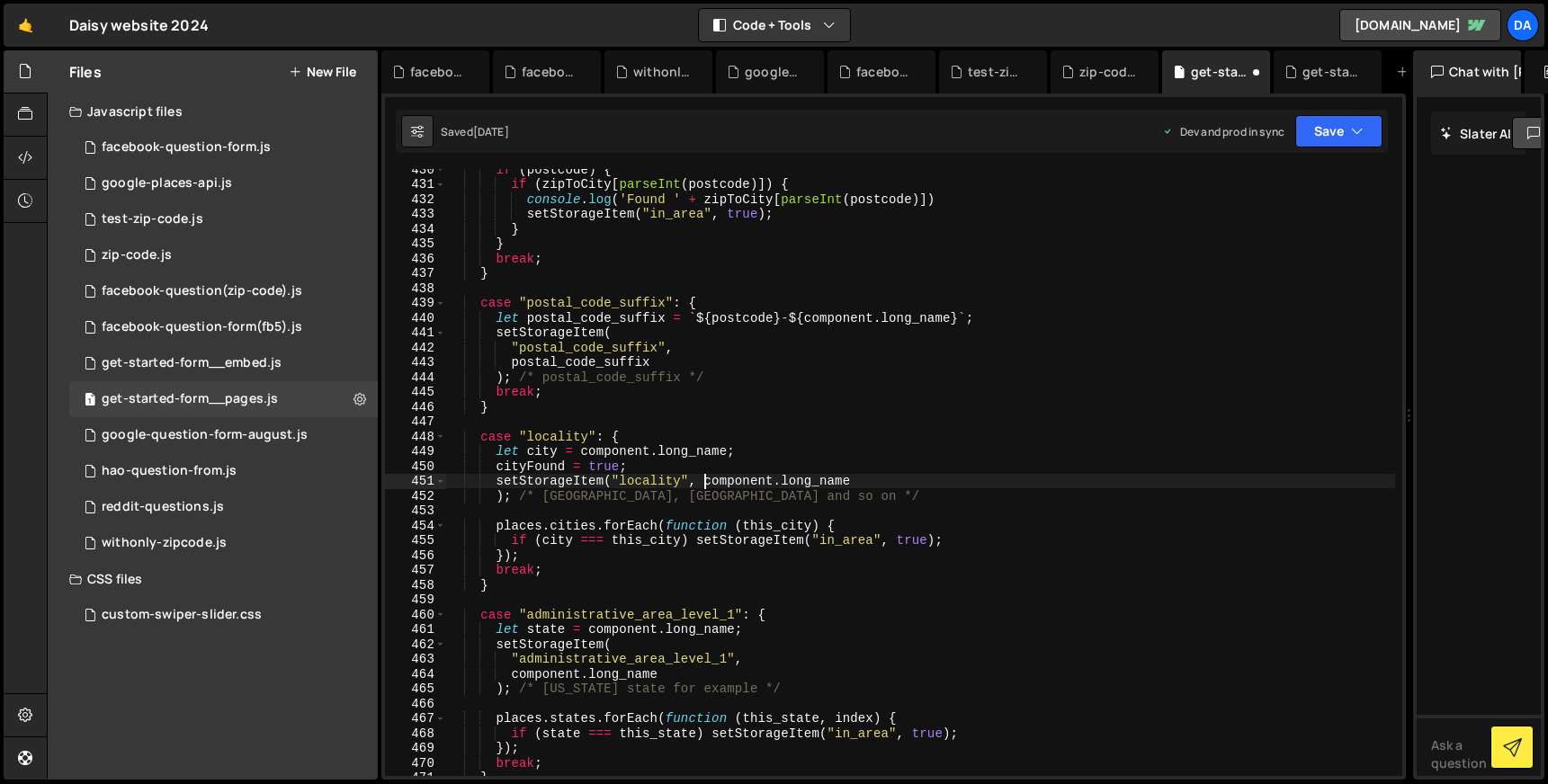
scroll to position [0, 17]
drag, startPoint x: 496, startPoint y: 496, endPoint x: 413, endPoint y: 495, distance: 83.0
click at [413, 495] on div "setStorageItem("locality", component.long_name 430 431 432 433 434 435 436 437 …" at bounding box center [893, 472] width 1017 height 607
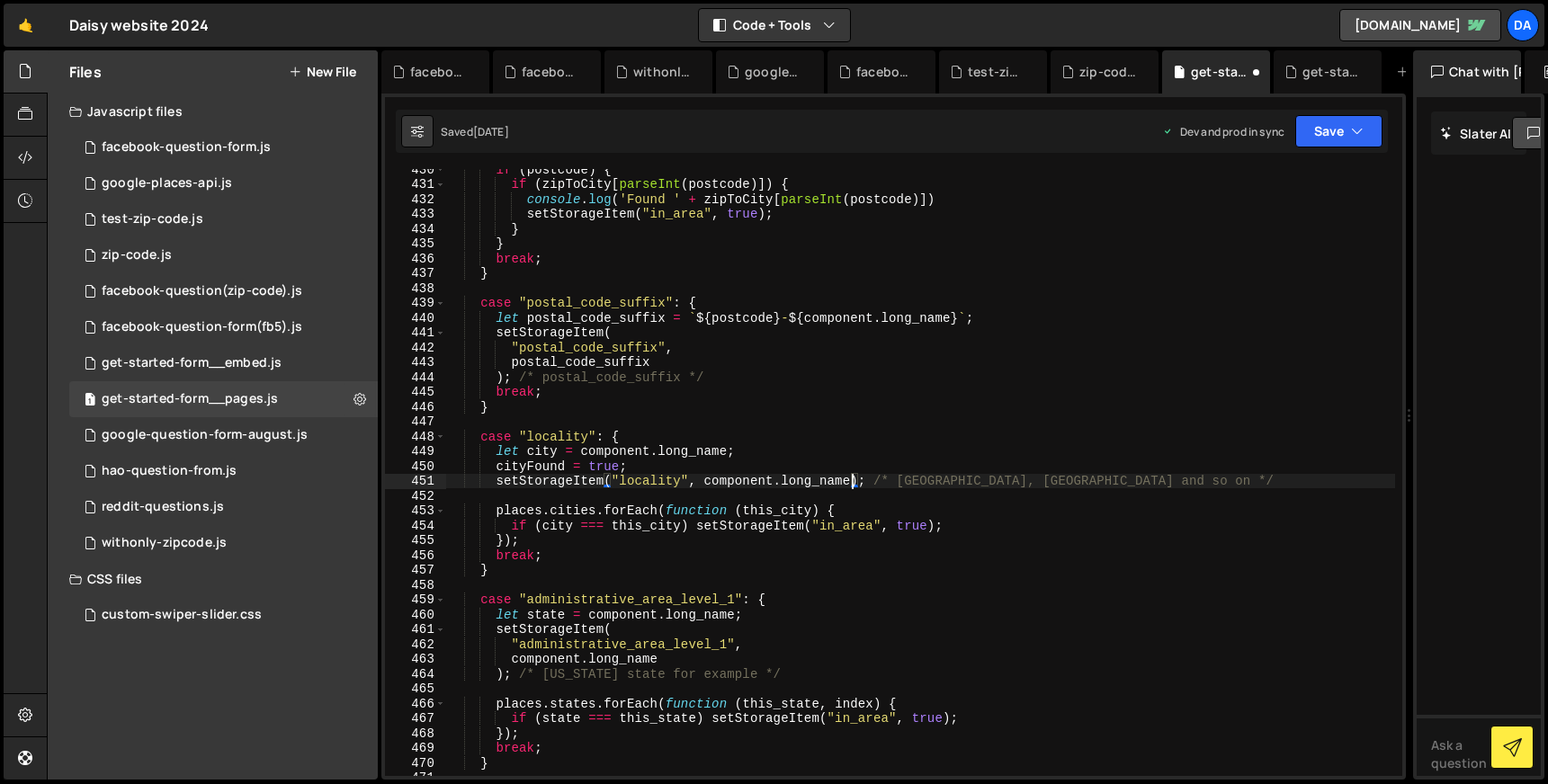
click at [656, 471] on div "if ( postcode ) { if ( zipToCity [ parseInt ( postcode )]) { console . log ( 'F…" at bounding box center [921, 480] width 949 height 636
type textarea "cityFound = true;"
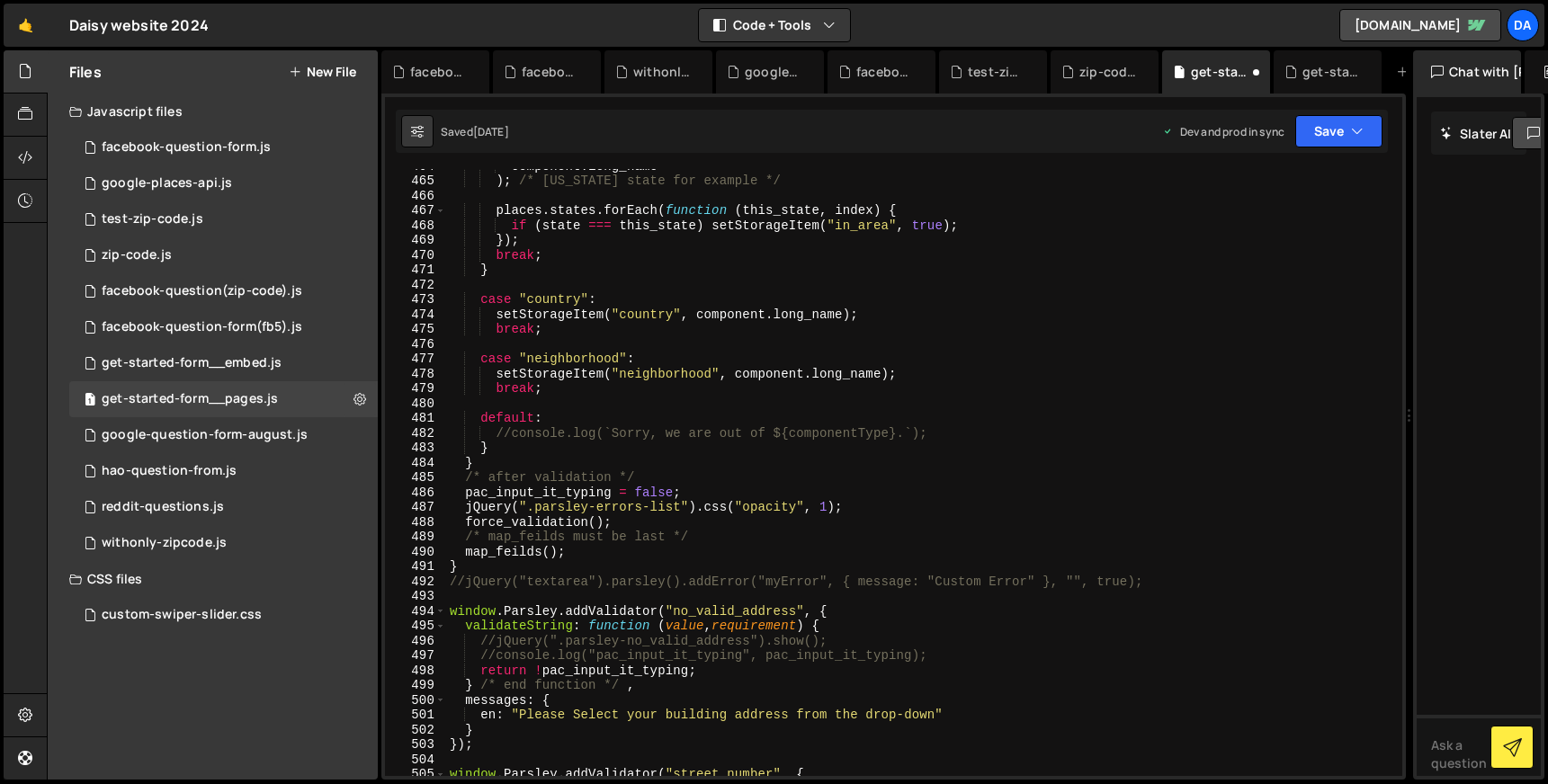
scroll to position [6933, 0]
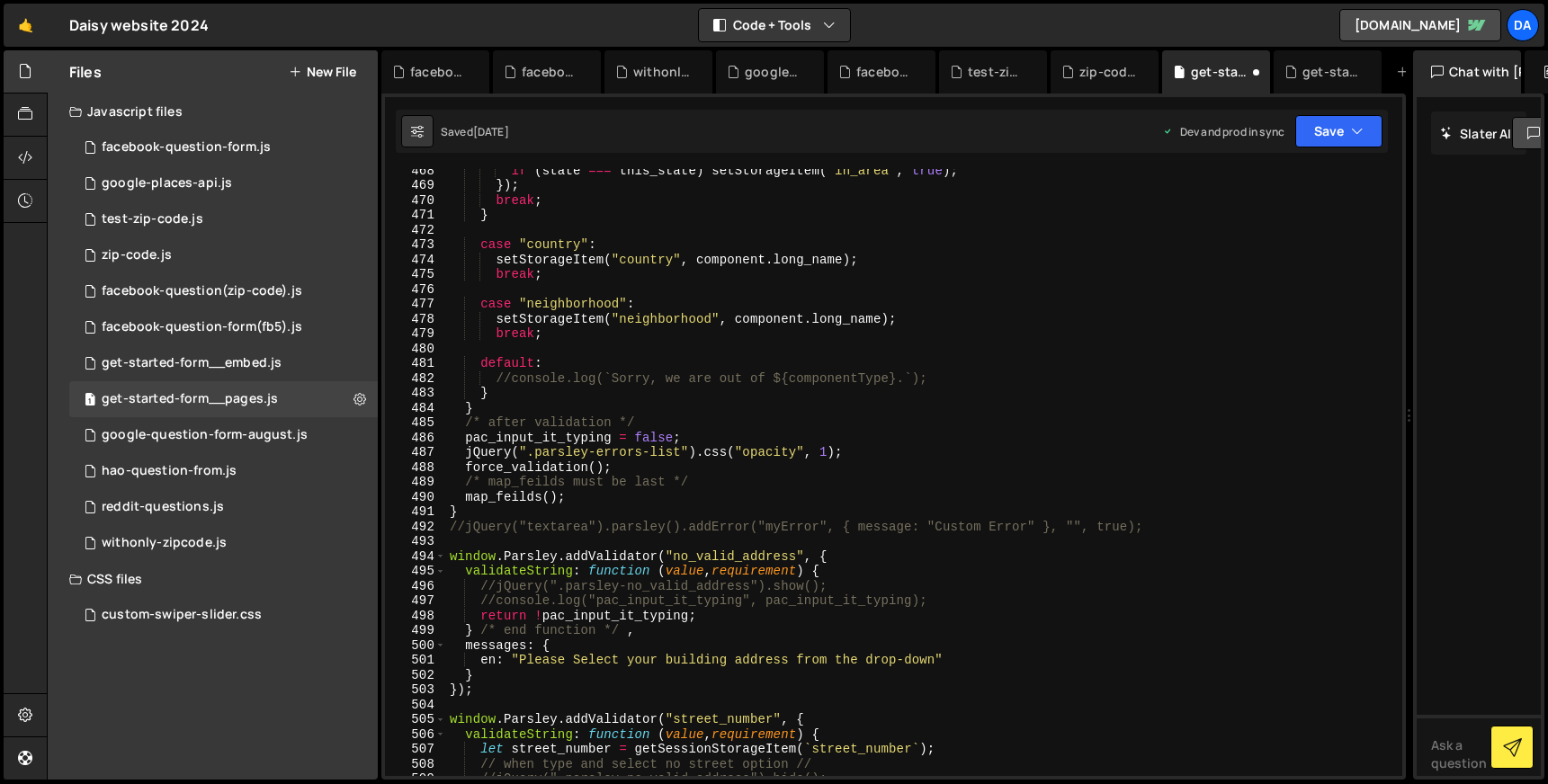
click at [491, 401] on div "if ( state === this_state ) setStorageItem ( "in_area" , true ) ; }) ; break ; …" at bounding box center [921, 481] width 949 height 636
type textarea "}"
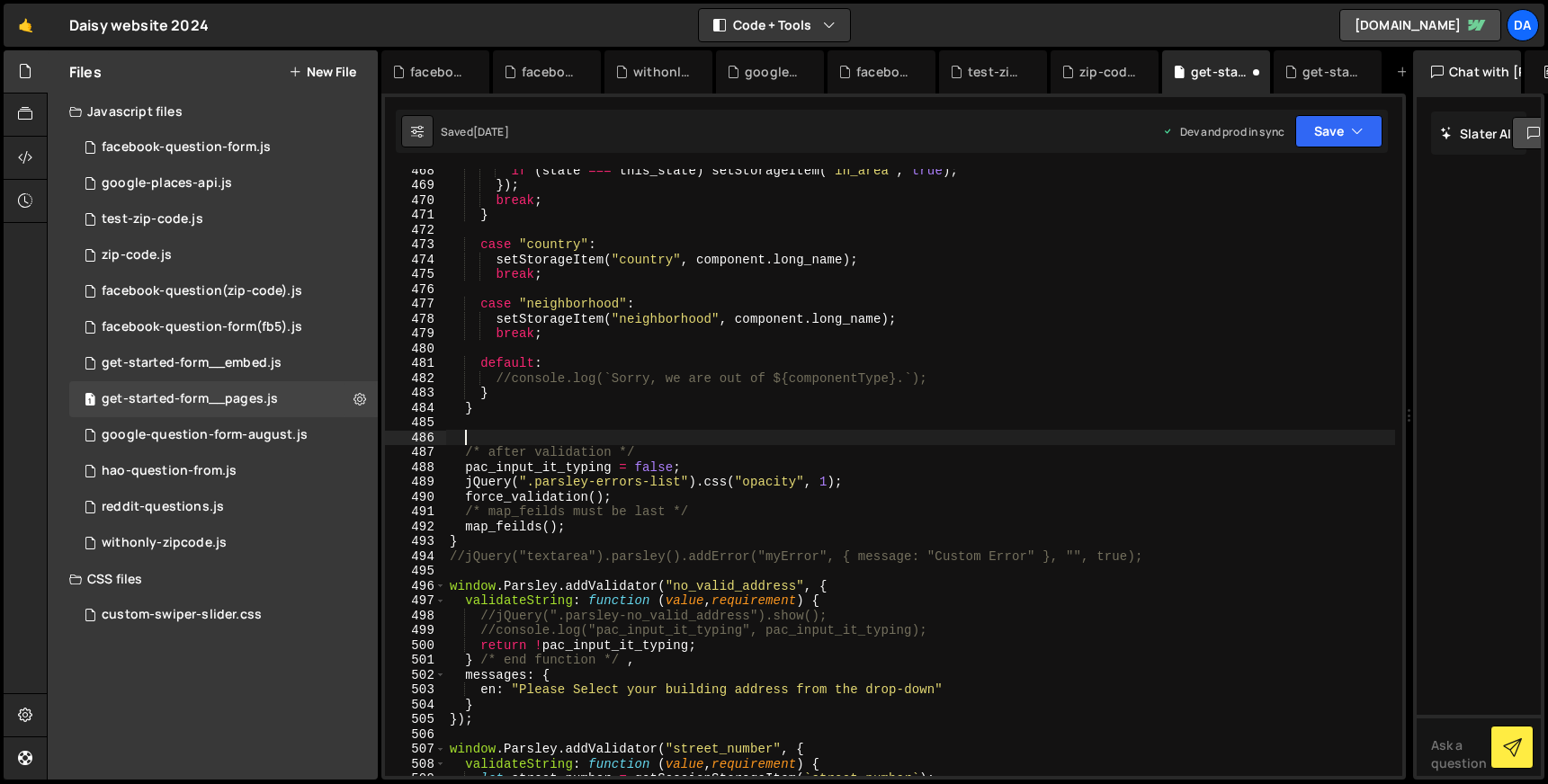
paste textarea "}"
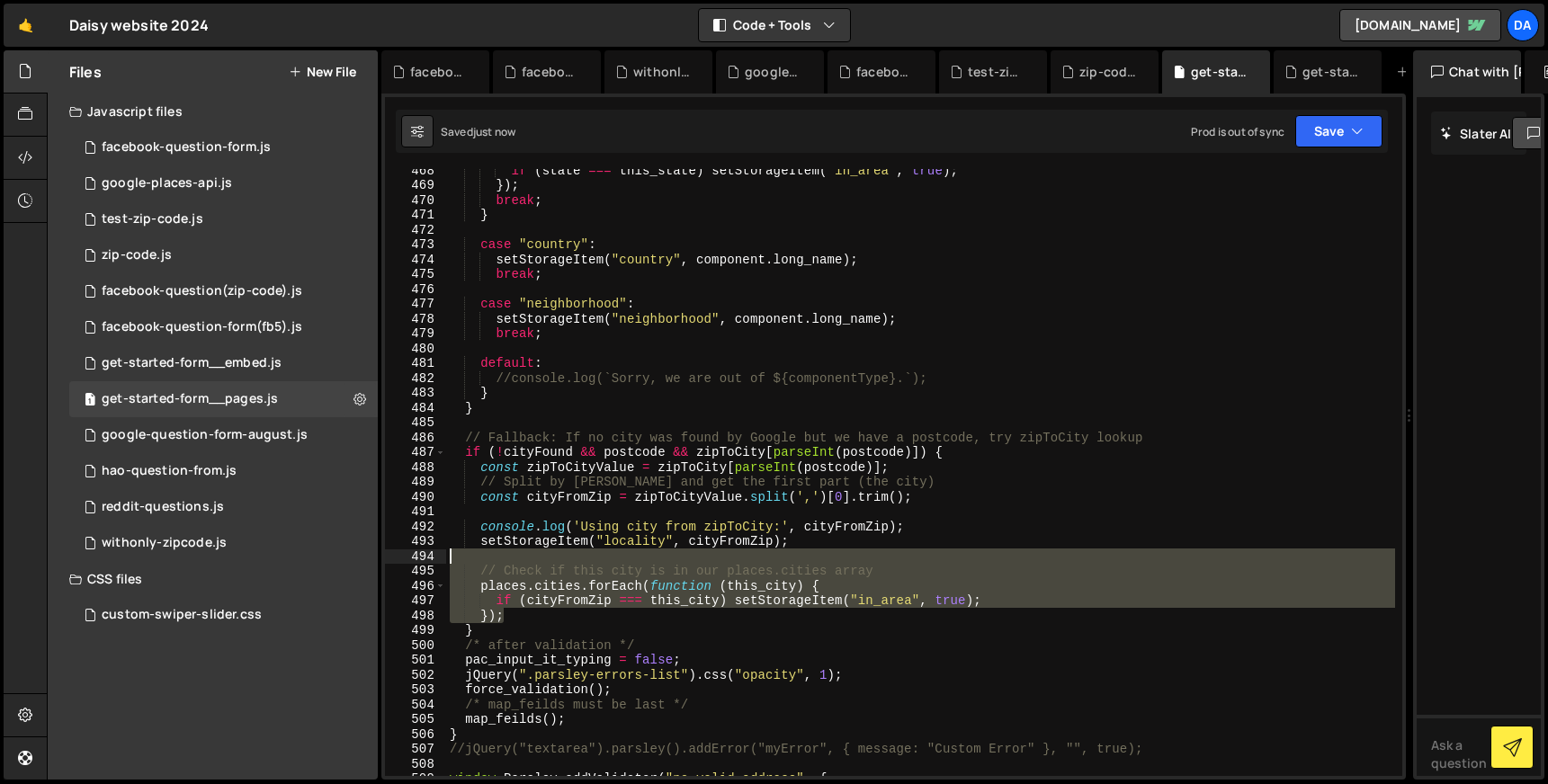
drag, startPoint x: 522, startPoint y: 619, endPoint x: 532, endPoint y: 561, distance: 58.9
click at [532, 561] on div "if ( state === this_state ) setStorageItem ( "in_area" , true ) ; }) ; break ; …" at bounding box center [921, 481] width 949 height 636
type textarea "// Check if this city is in our places.cities array"
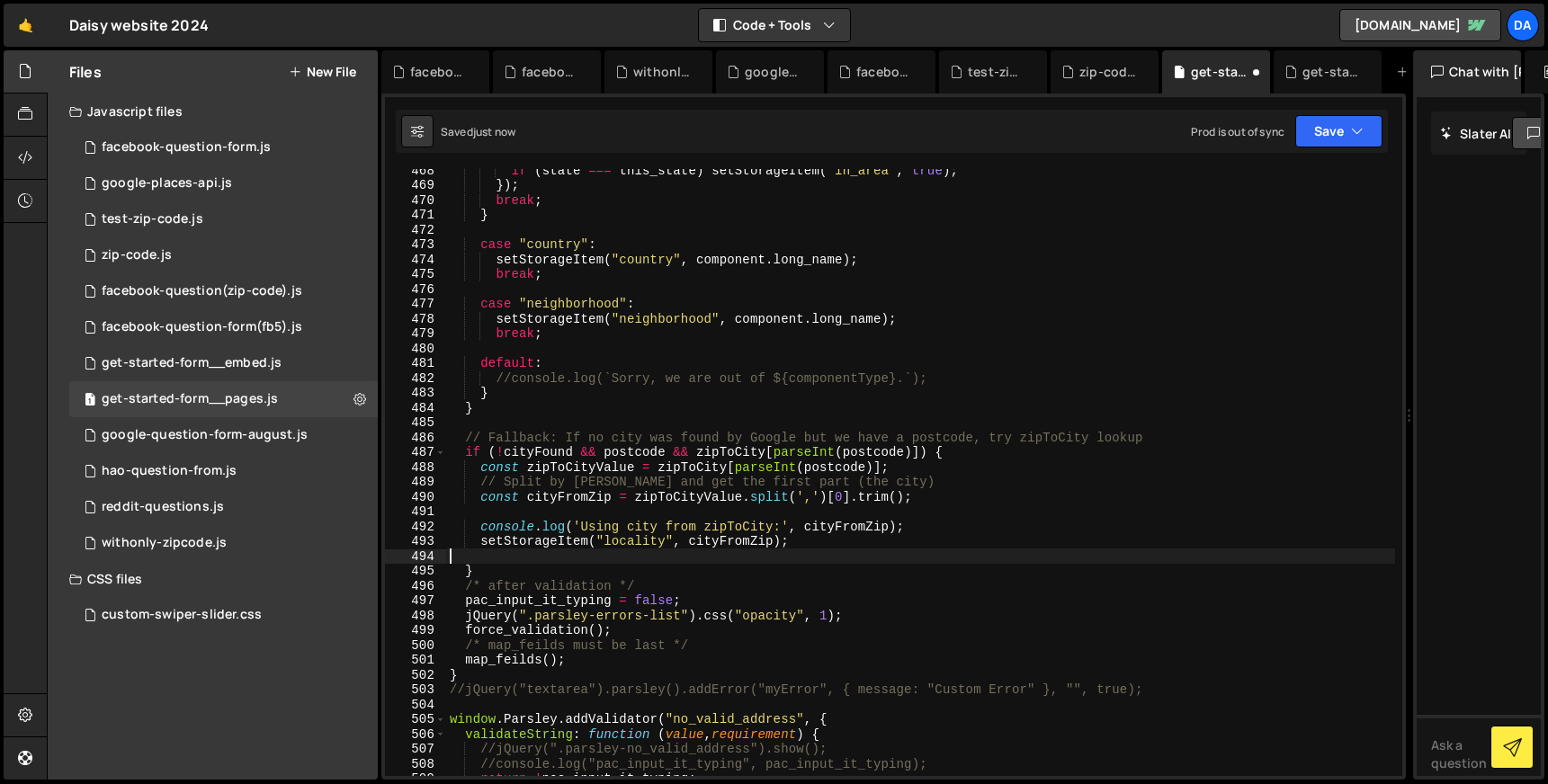
type textarea "setStorageItem("locality", cityFromZip);"
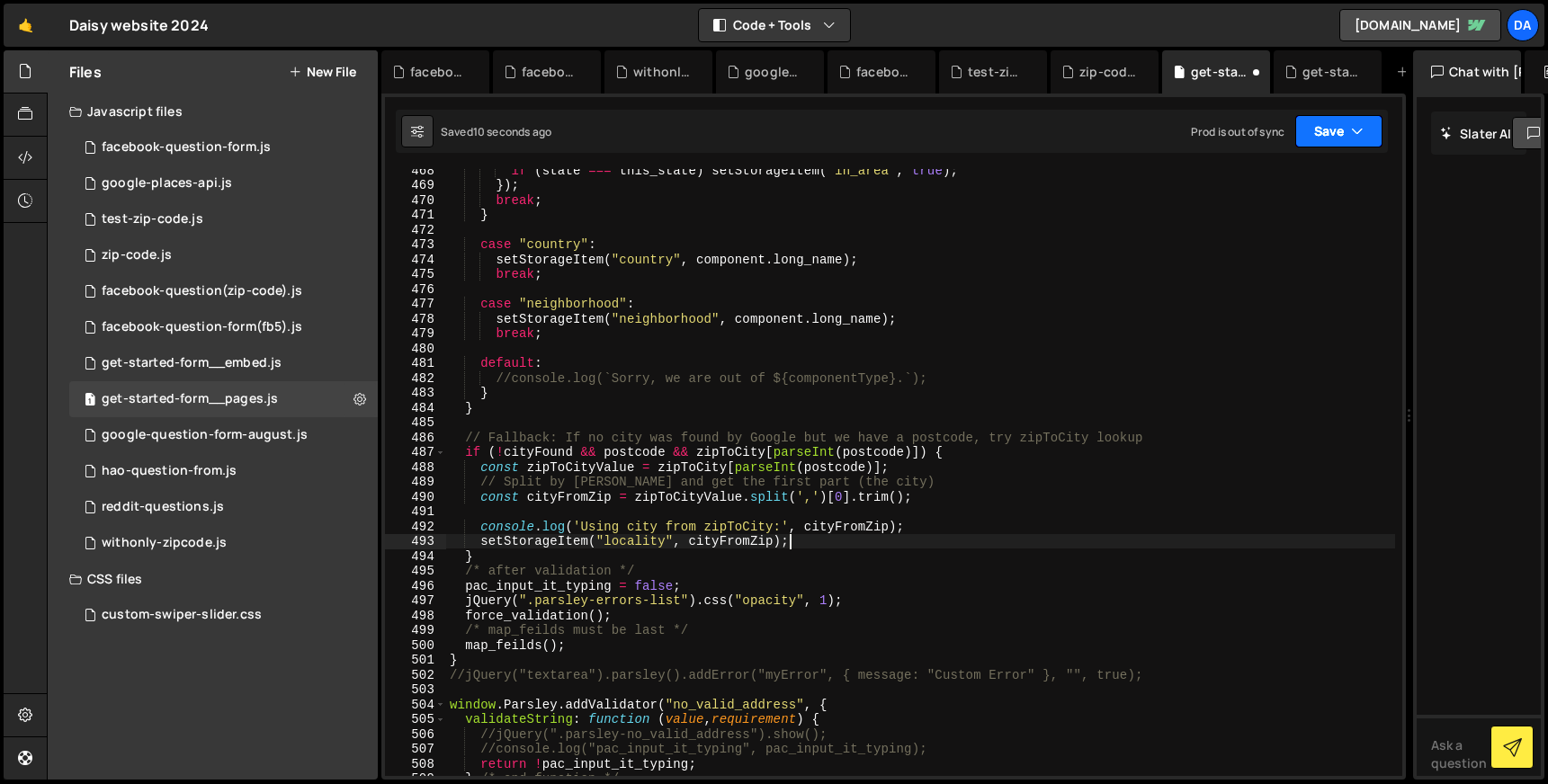
click at [1323, 143] on button "Save" at bounding box center [1338, 131] width 87 height 33
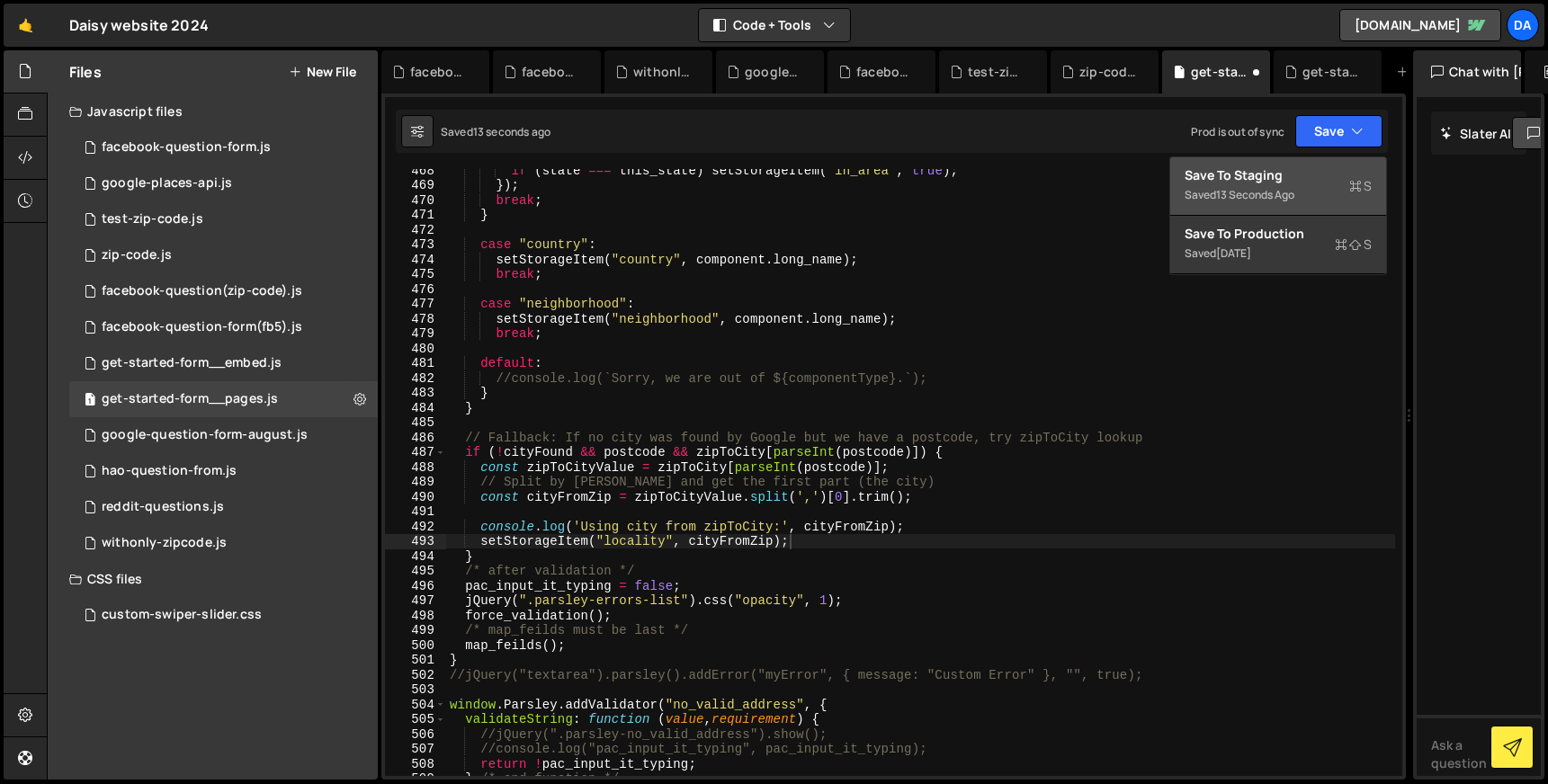
click at [1270, 194] on div "13 seconds ago" at bounding box center [1255, 195] width 79 height 15
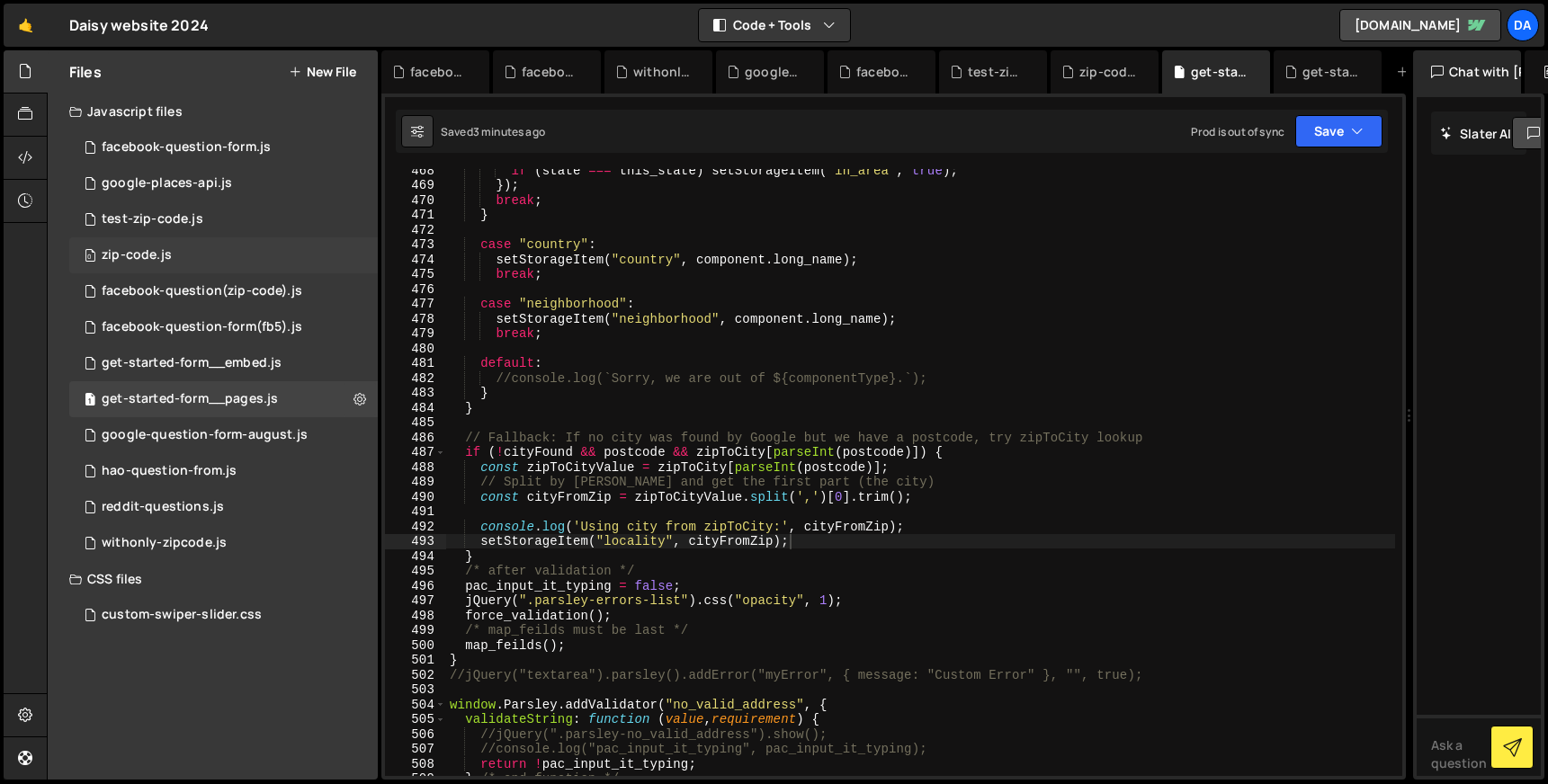
click at [174, 255] on div "0 zip-code.js 0" at bounding box center [224, 255] width 309 height 36
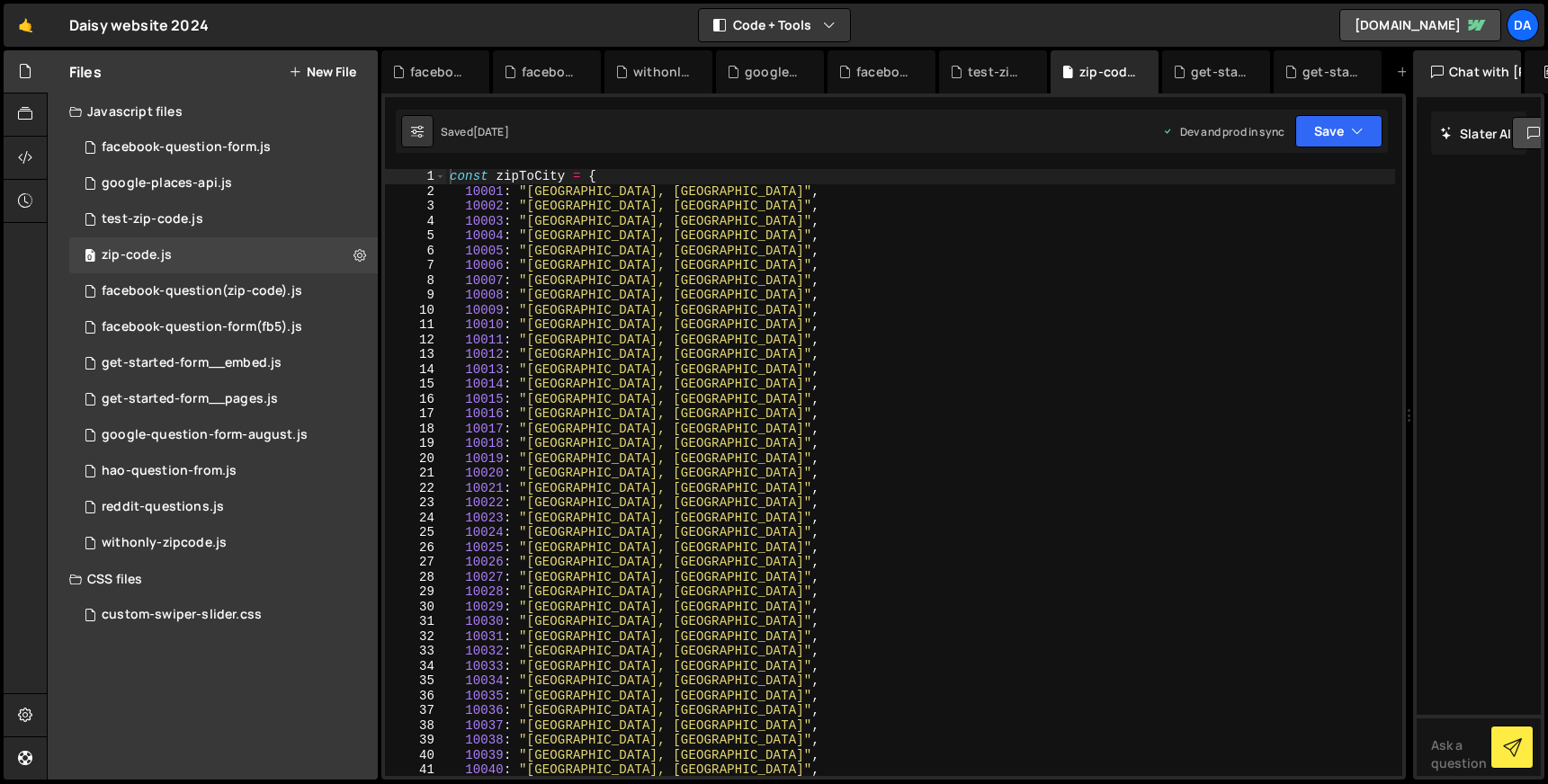
type textarea "10006: "[GEOGRAPHIC_DATA], [GEOGRAPHIC_DATA]","
click at [711, 265] on div "const zipToCity = { 10001 : "[GEOGRAPHIC_DATA], [GEOGRAPHIC_DATA]" , 10002 : "[…" at bounding box center [921, 487] width 949 height 636
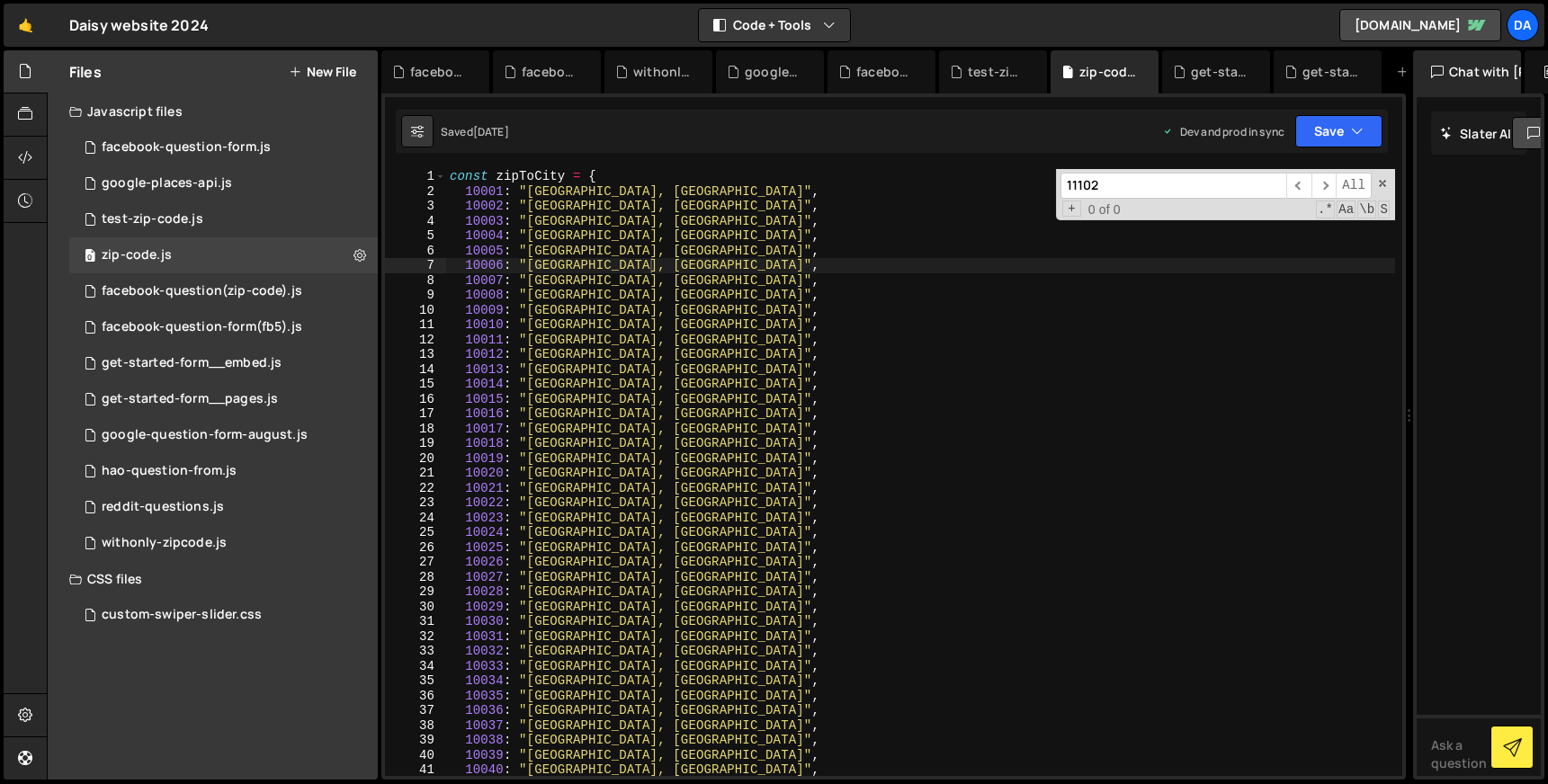
scroll to position [6654, 0]
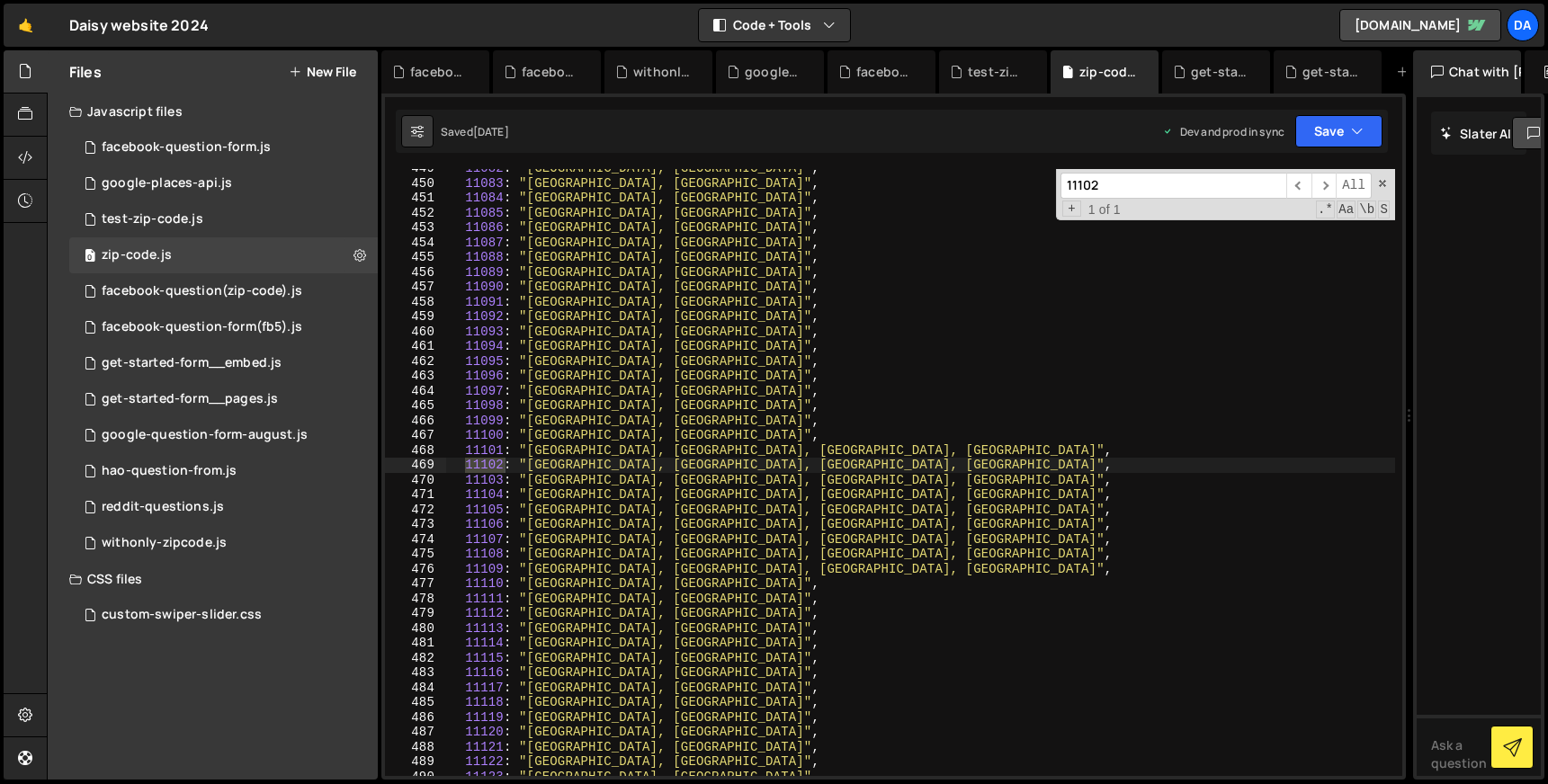
type input "11102"
type textarea "11102: "[GEOGRAPHIC_DATA], [GEOGRAPHIC_DATA], [GEOGRAPHIC_DATA], [GEOGRAPHIC_DA…"
click at [521, 463] on div "11082 : "[GEOGRAPHIC_DATA], [GEOGRAPHIC_DATA]" , 11083 : "[GEOGRAPHIC_DATA], [G…" at bounding box center [921, 479] width 949 height 636
drag, startPoint x: 518, startPoint y: 465, endPoint x: 849, endPoint y: 462, distance: 331.0
click at [849, 462] on div "11082 : "[GEOGRAPHIC_DATA], [GEOGRAPHIC_DATA]" , 11083 : "[GEOGRAPHIC_DATA], [G…" at bounding box center [921, 479] width 949 height 636
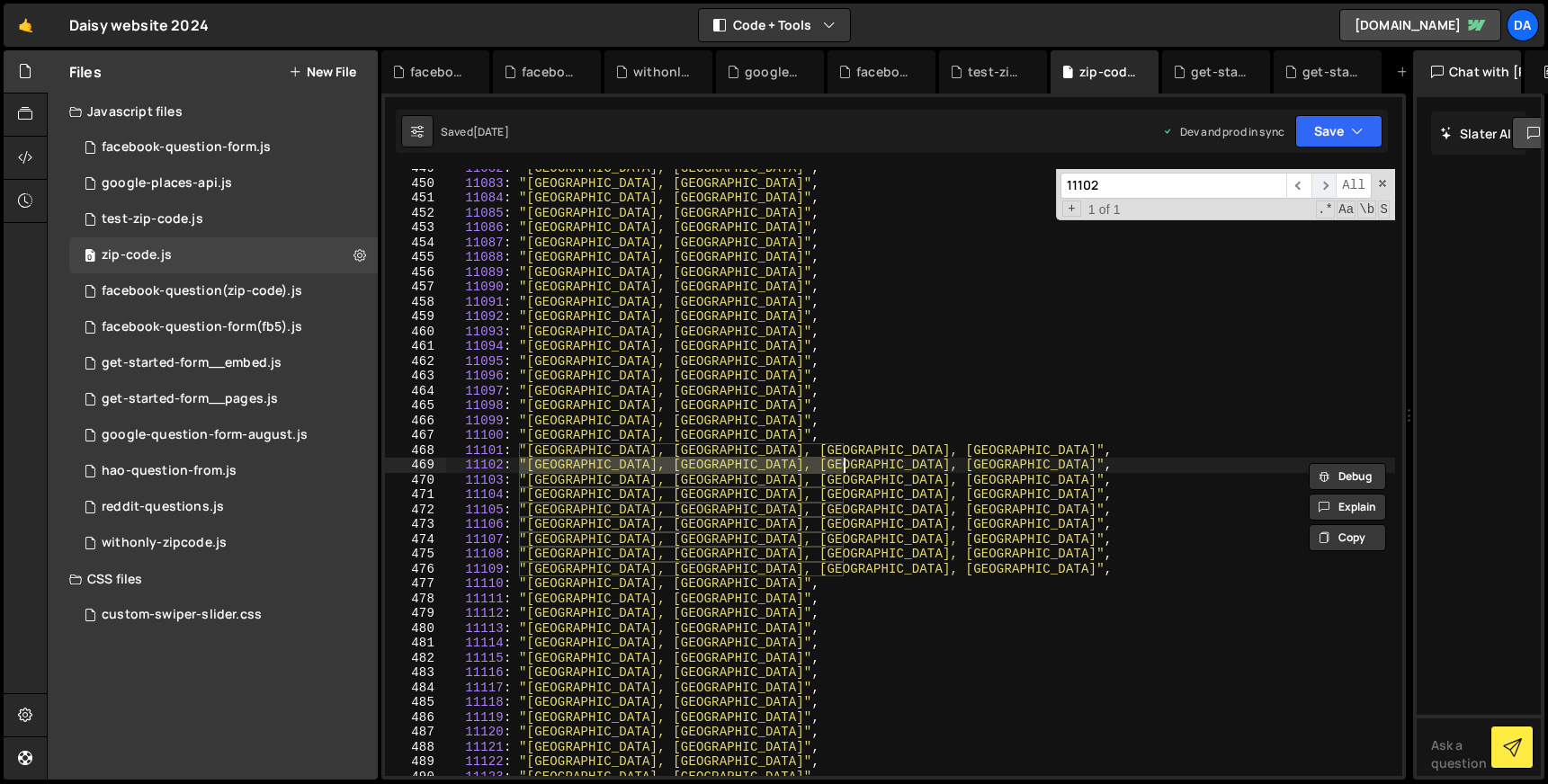
click at [1324, 191] on span "​" at bounding box center [1323, 185] width 25 height 26
click at [1297, 187] on span "​" at bounding box center [1298, 185] width 25 height 26
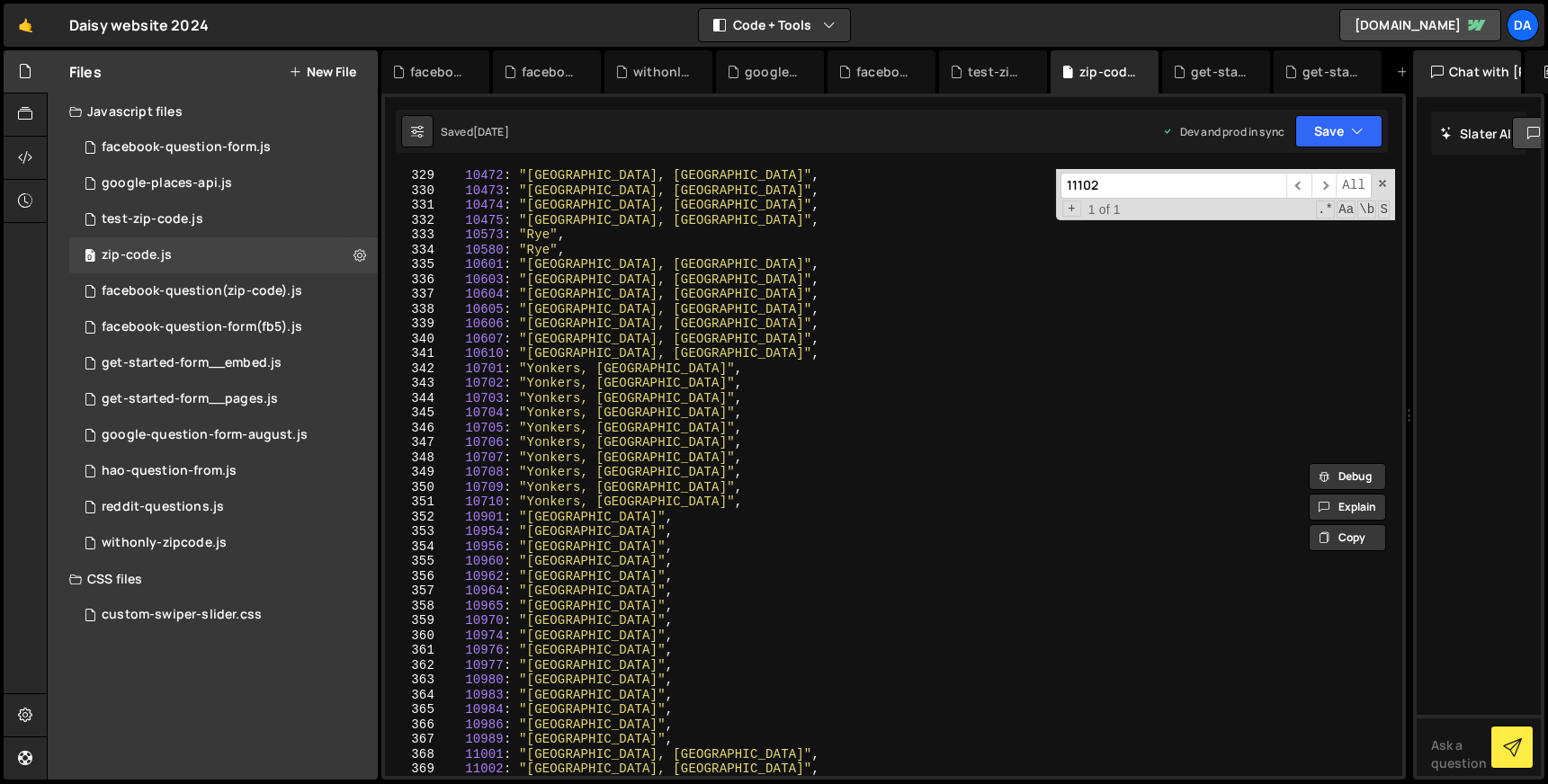
scroll to position [4621, 0]
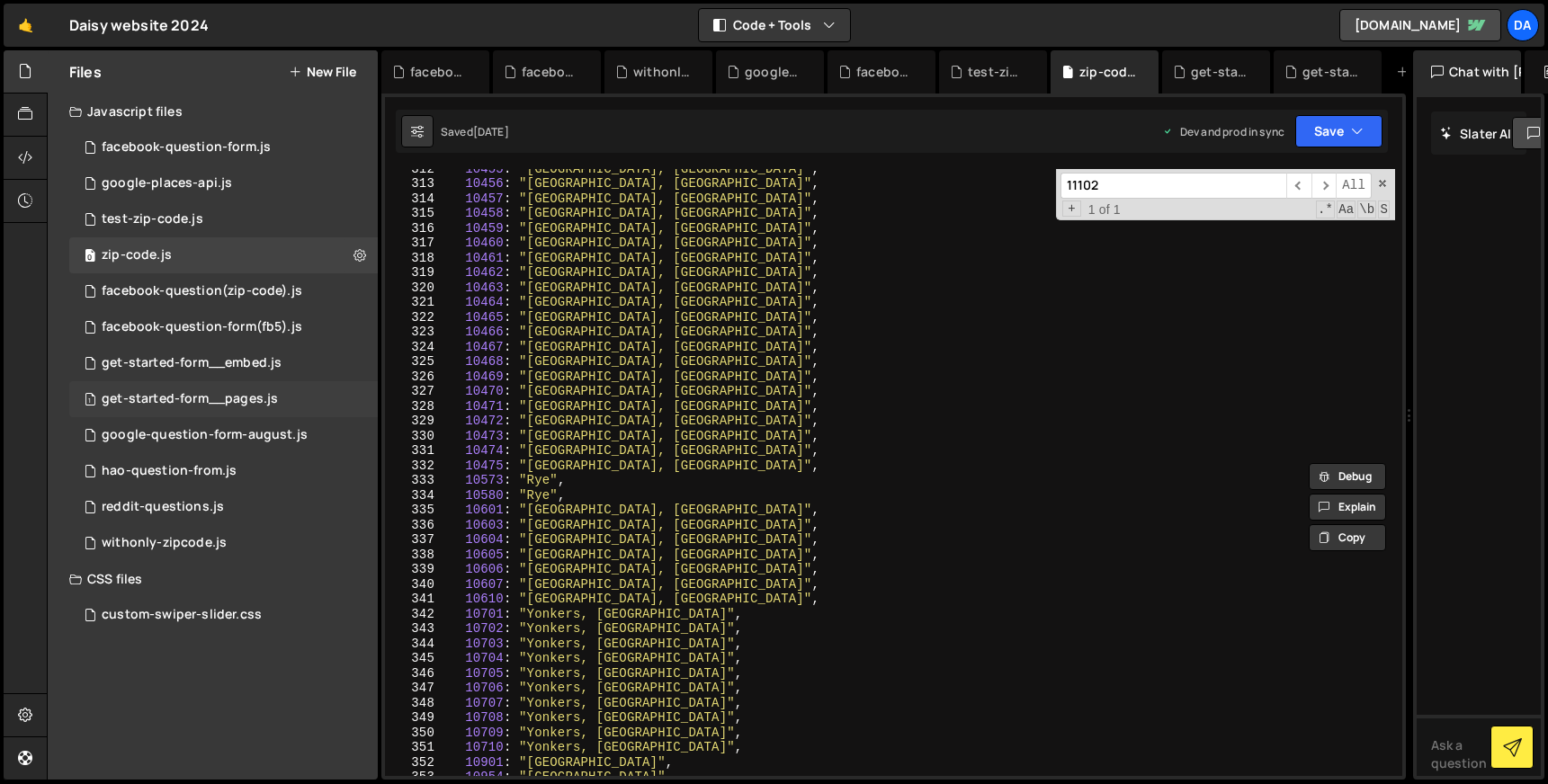
click at [248, 398] on div "get-started-form__pages.js" at bounding box center [190, 399] width 176 height 16
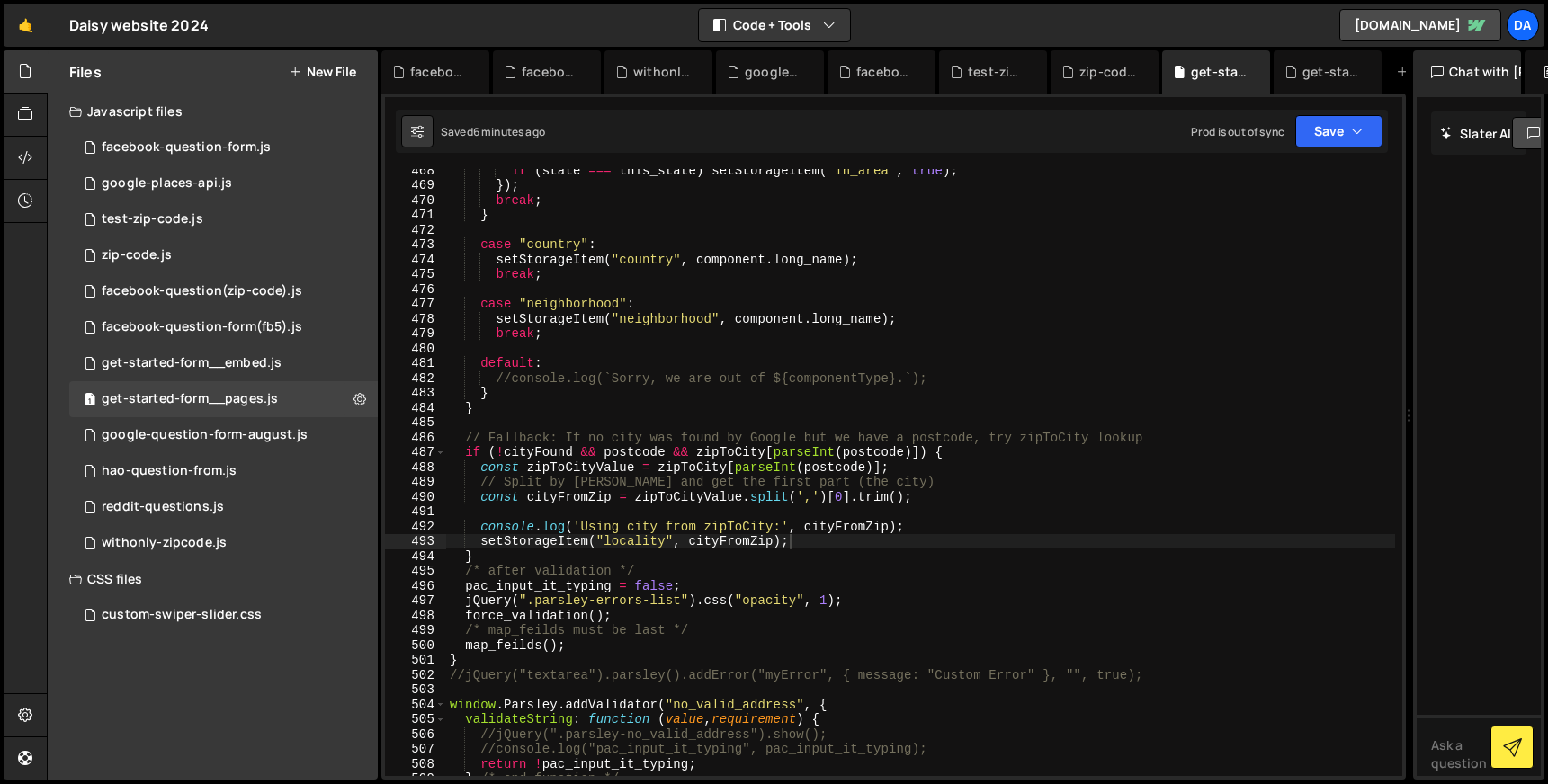
click at [637, 544] on div "if ( state === this_state ) setStorageItem ( "in_area" , true ) ; }) ; break ; …" at bounding box center [921, 481] width 949 height 636
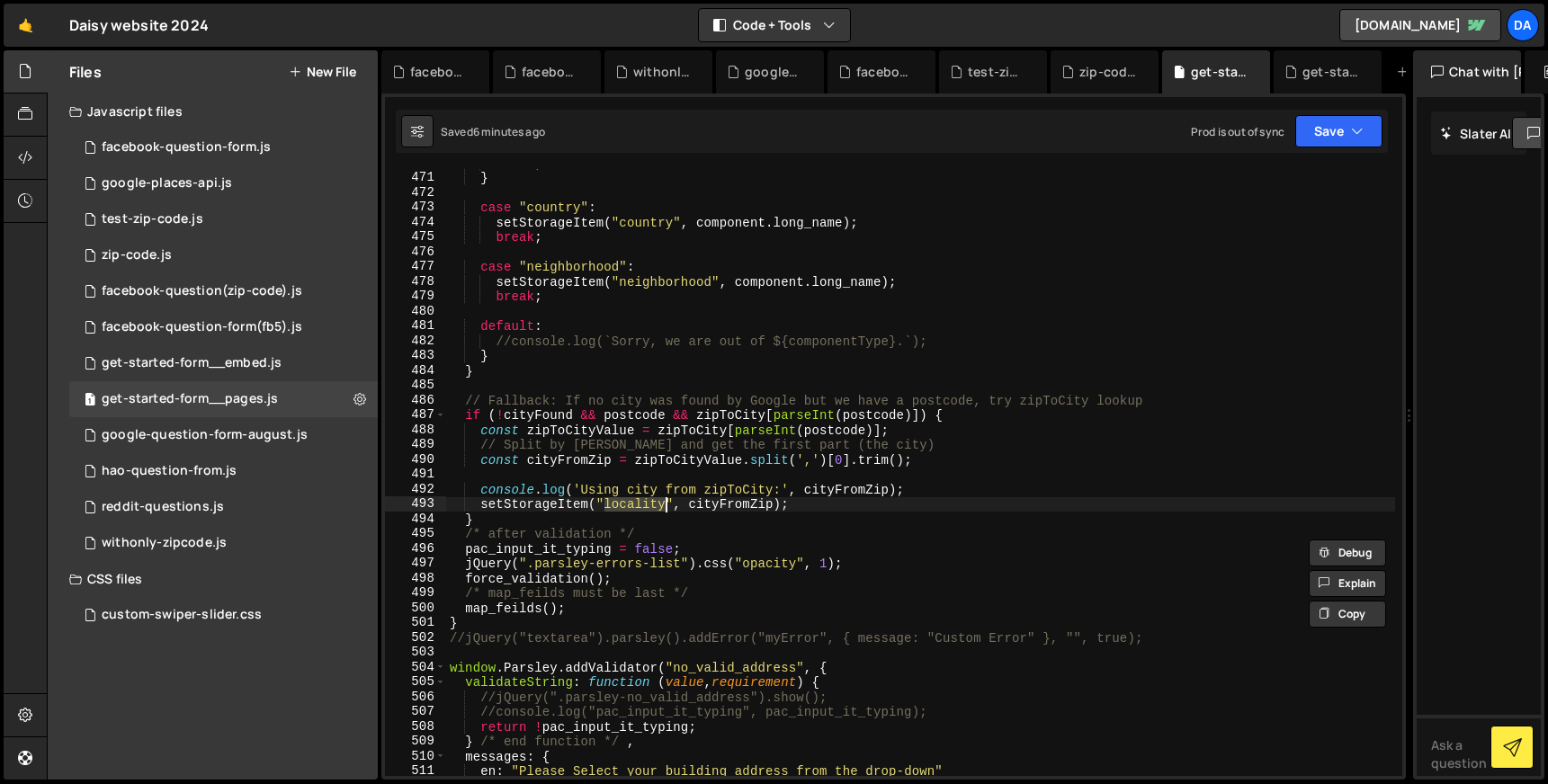
scroll to position [6971, 0]
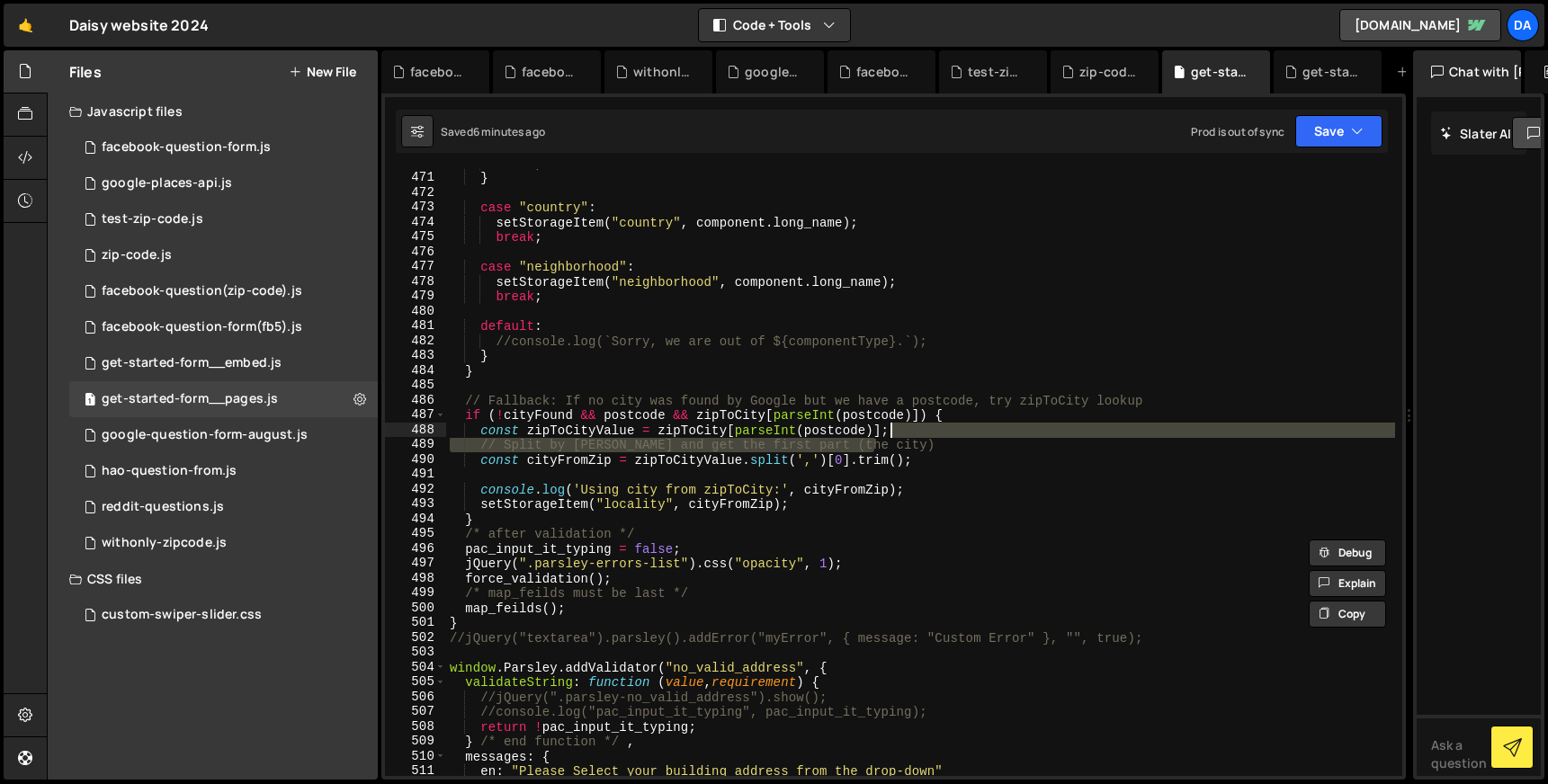
drag, startPoint x: 882, startPoint y: 443, endPoint x: 919, endPoint y: 426, distance: 40.7
click at [919, 426] on div "break ; } case "country" : setStorageItem ( "country" , component . long_name )…" at bounding box center [921, 473] width 949 height 636
type textarea "const zipToCityValue = zipToCity[parseInt(postcode)];"
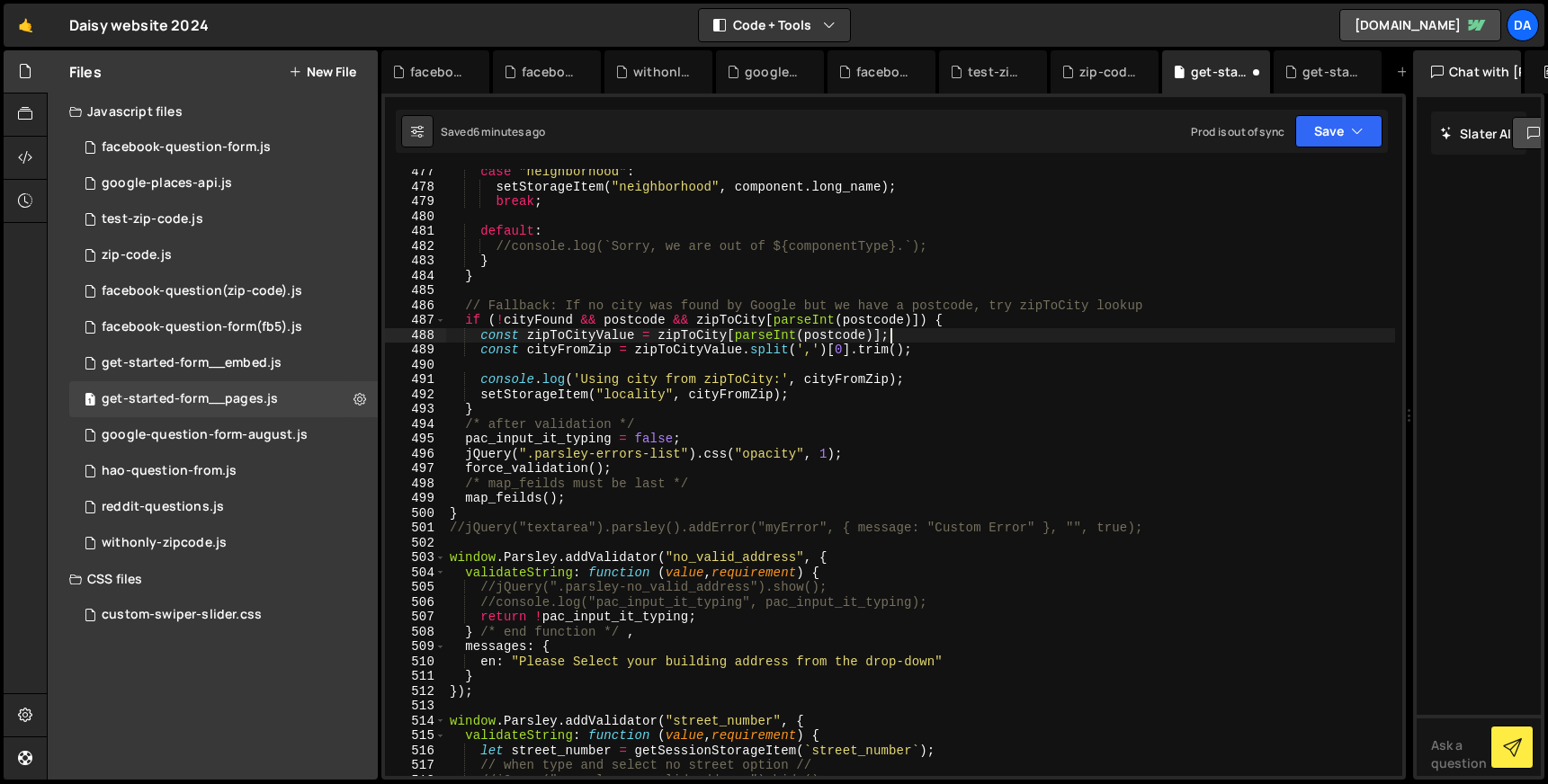
scroll to position [7050, 0]
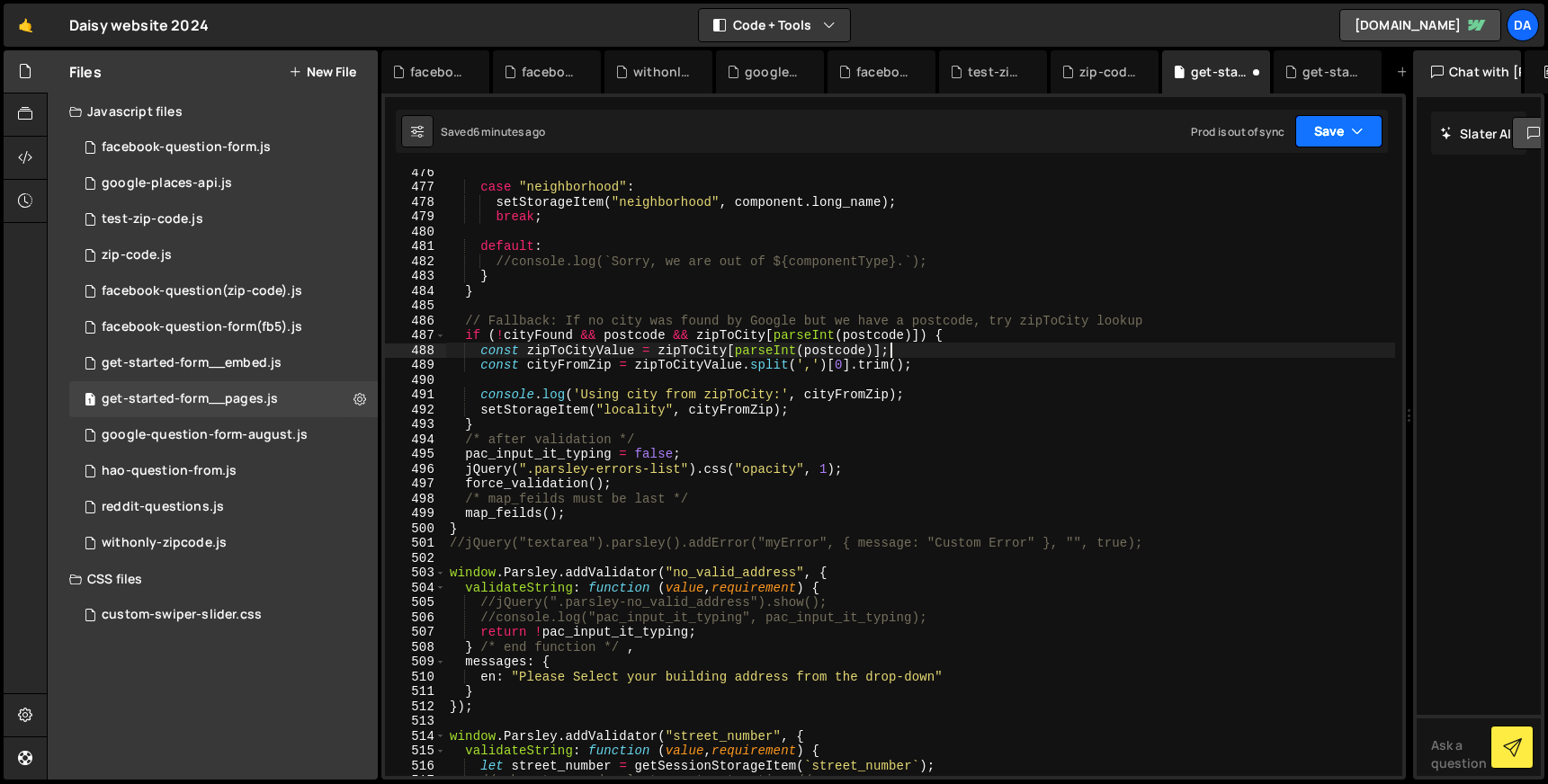
click at [1336, 133] on button "Save" at bounding box center [1338, 131] width 87 height 33
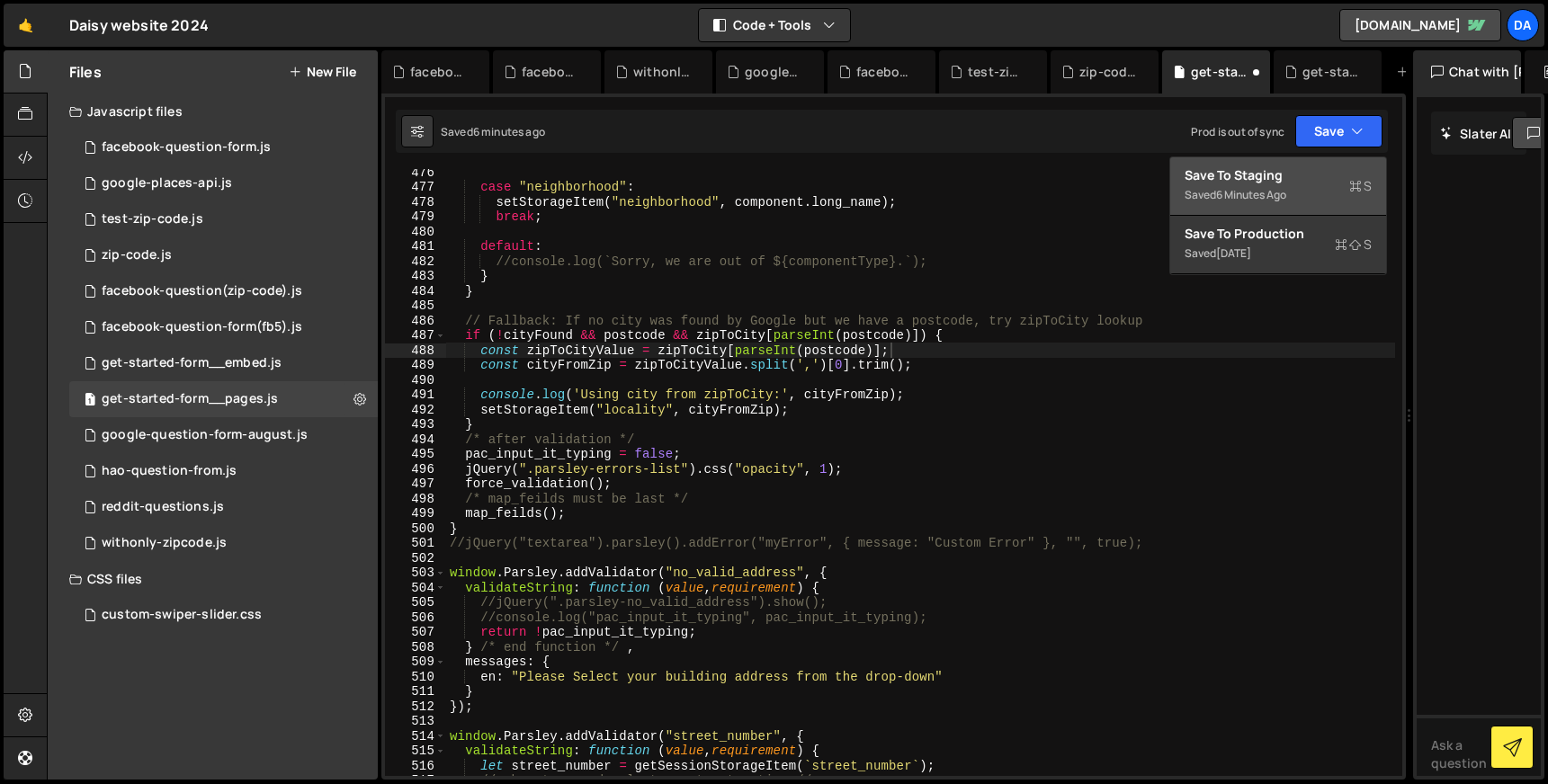
click at [1258, 169] on div "Save to Staging S" at bounding box center [1278, 175] width 187 height 18
